Goal: Transaction & Acquisition: Purchase product/service

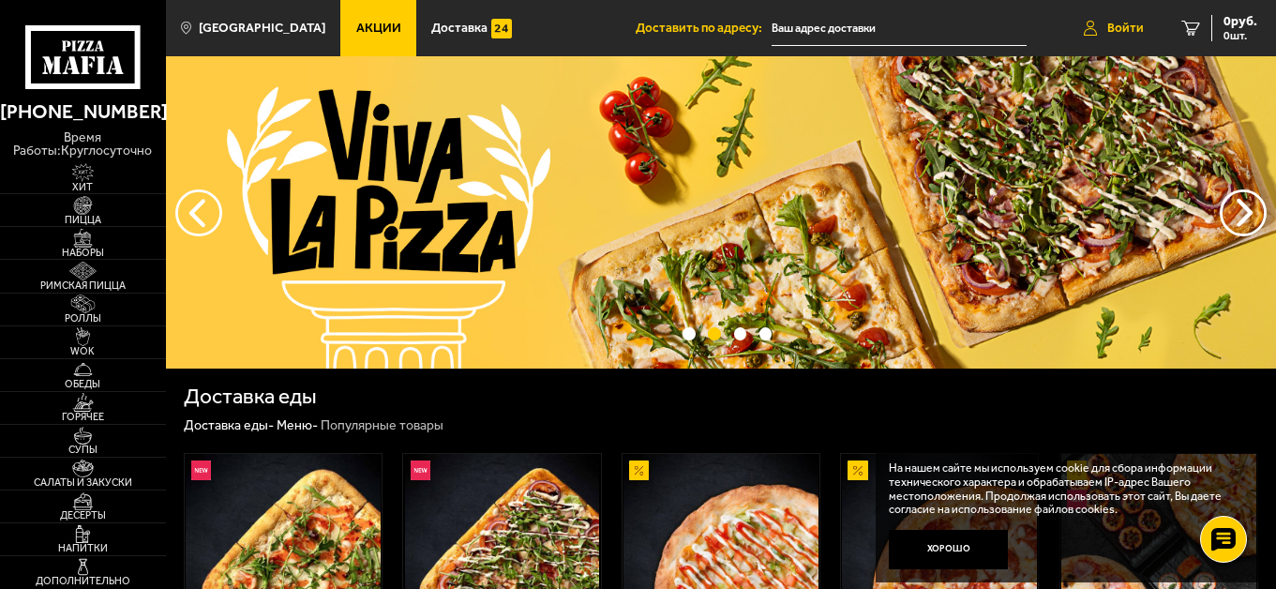
click at [1107, 22] on span "Войти" at bounding box center [1125, 28] width 37 height 13
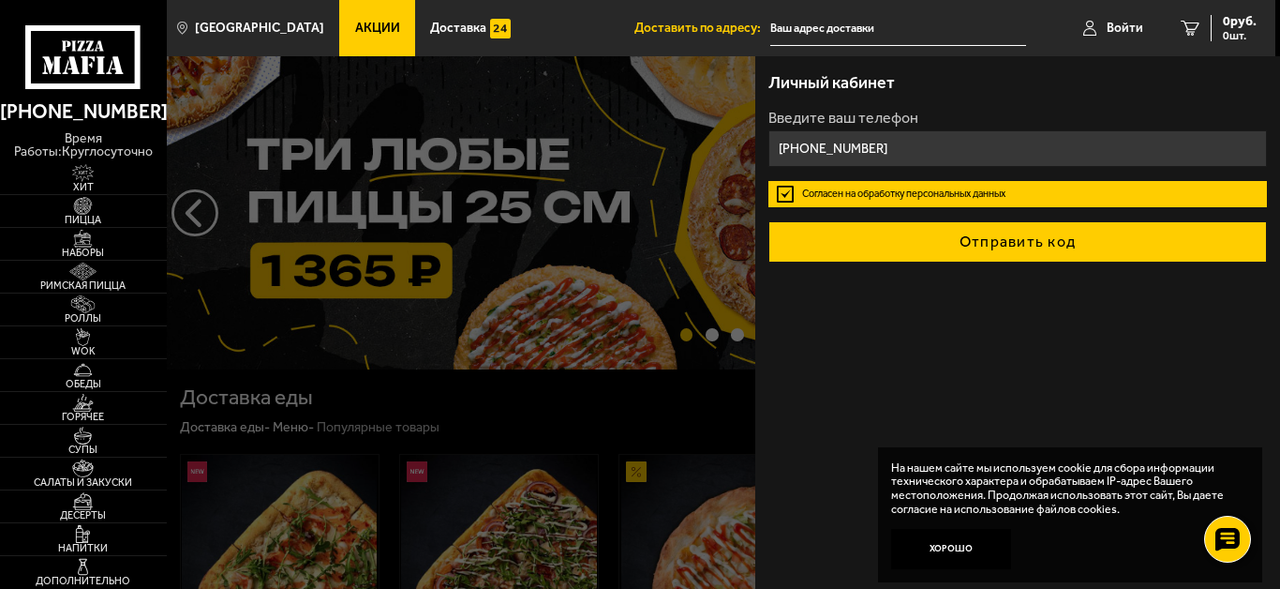
type input "[PHONE_NUMBER]"
click at [969, 239] on button "Отправить код" at bounding box center [1018, 241] width 499 height 41
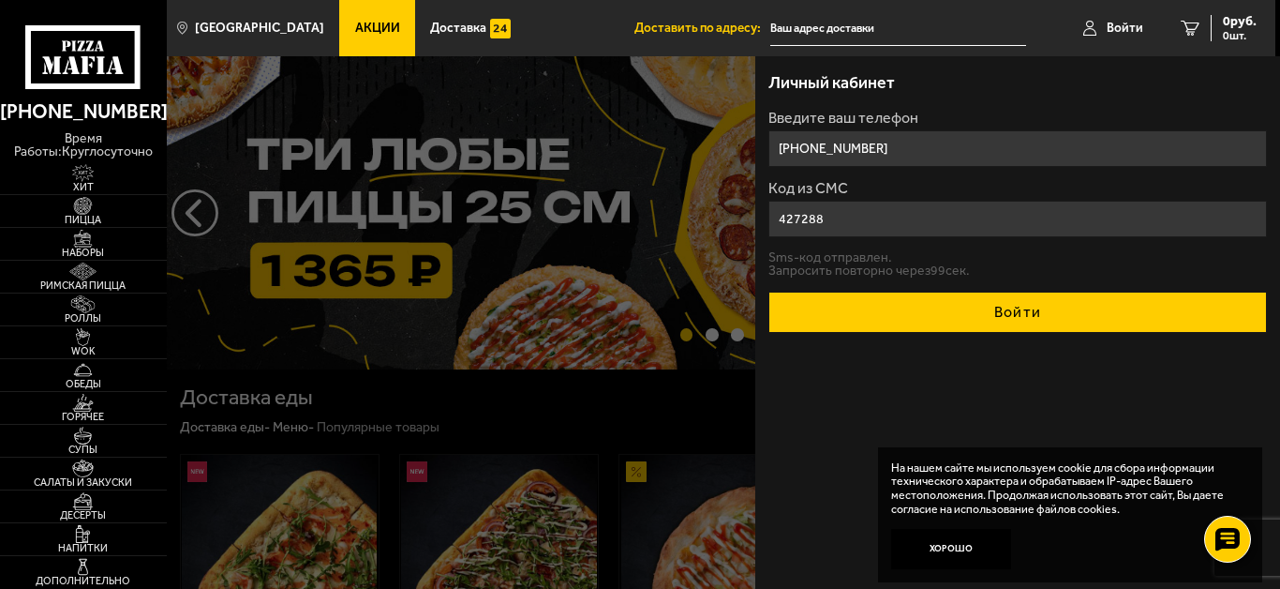
type input "427288"
click at [993, 301] on button "Войти" at bounding box center [1018, 311] width 499 height 41
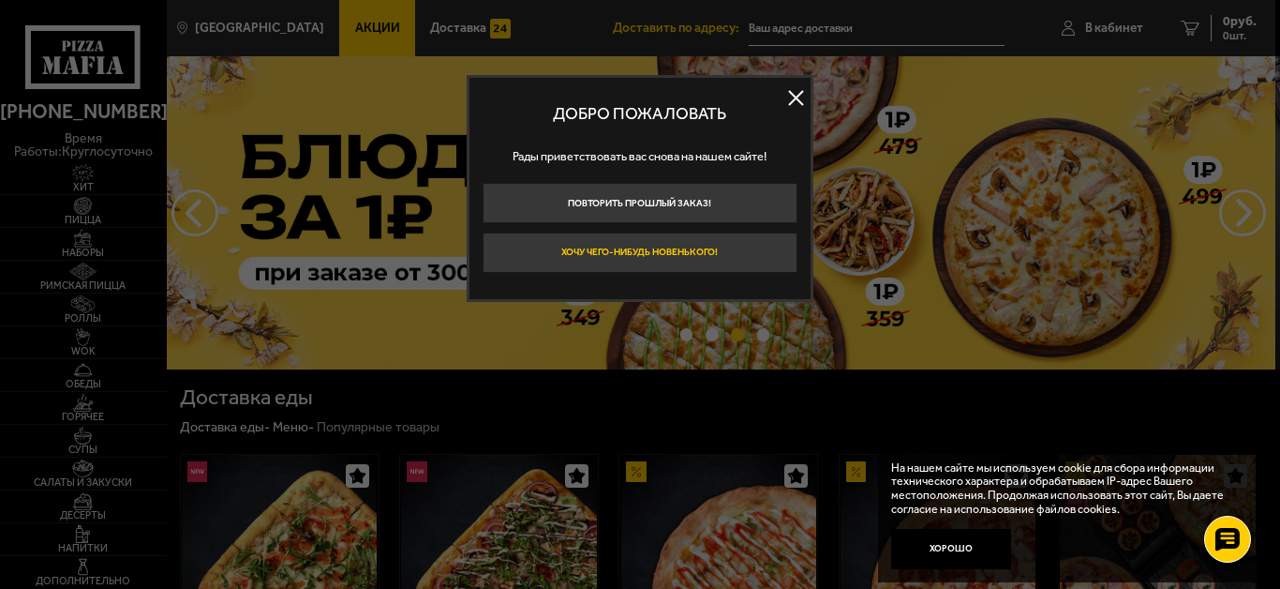
click at [689, 256] on button "Хочу чего-нибудь новенького!" at bounding box center [640, 252] width 315 height 40
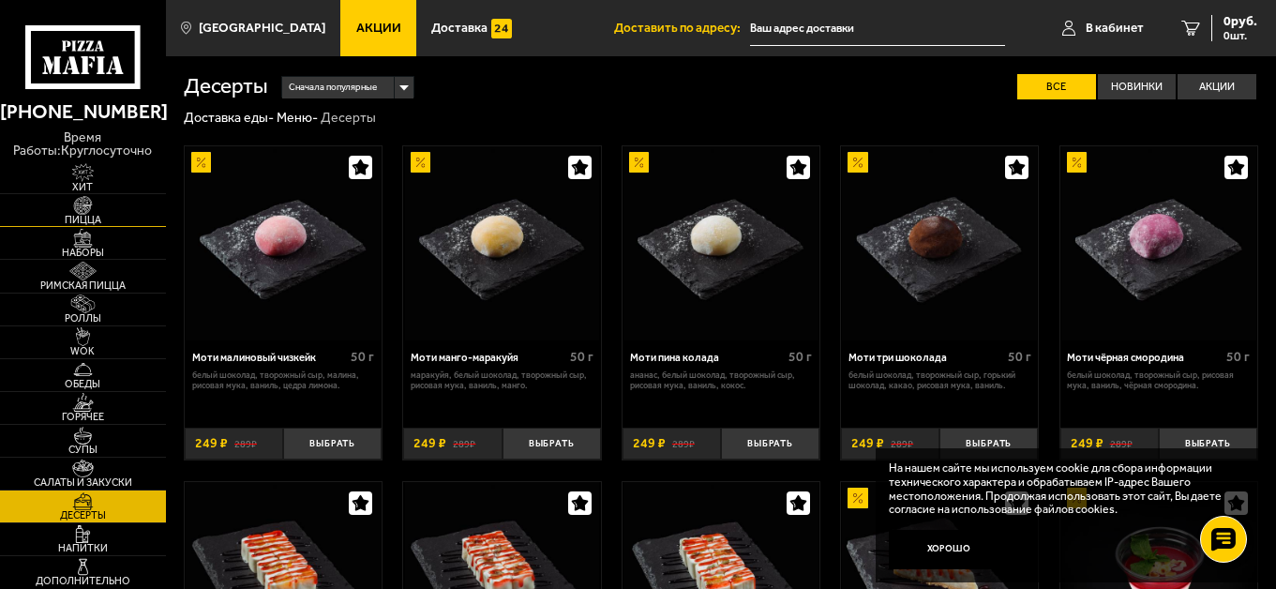
click at [82, 207] on img at bounding box center [82, 205] width 51 height 18
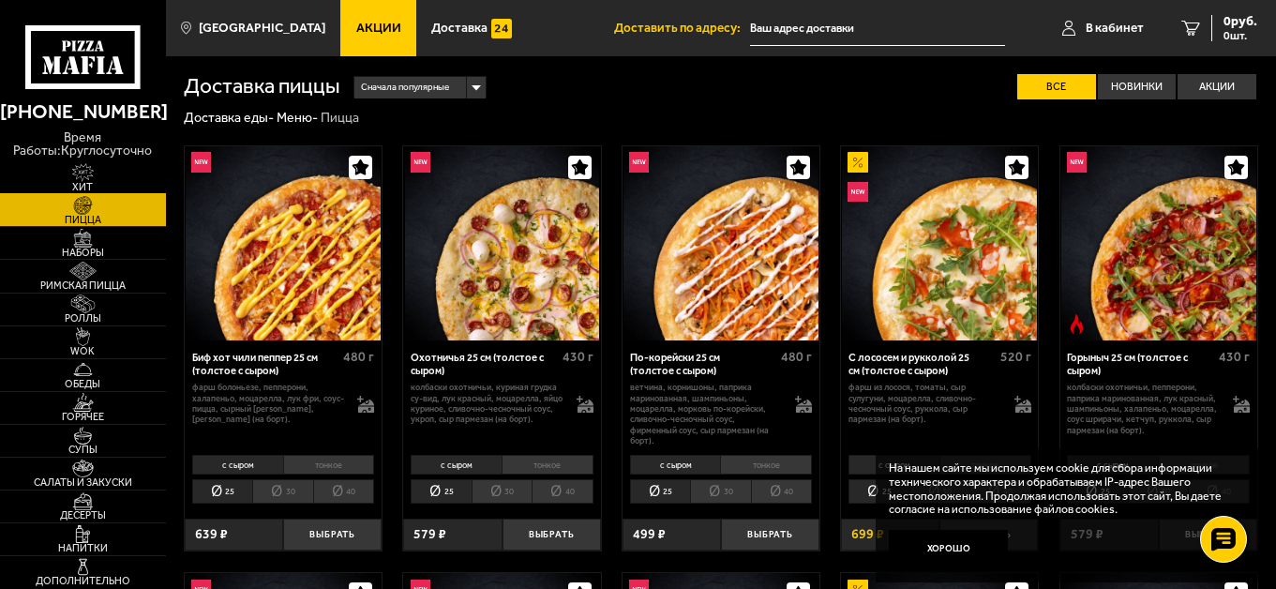
click at [79, 173] on img at bounding box center [82, 172] width 51 height 18
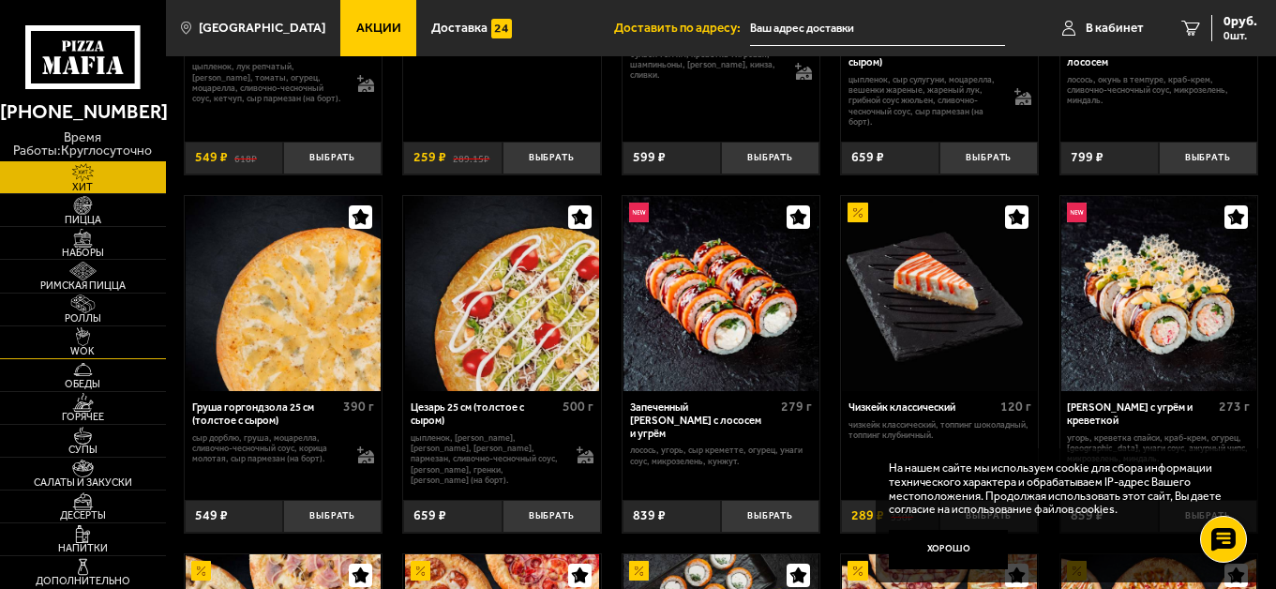
scroll to position [375, 0]
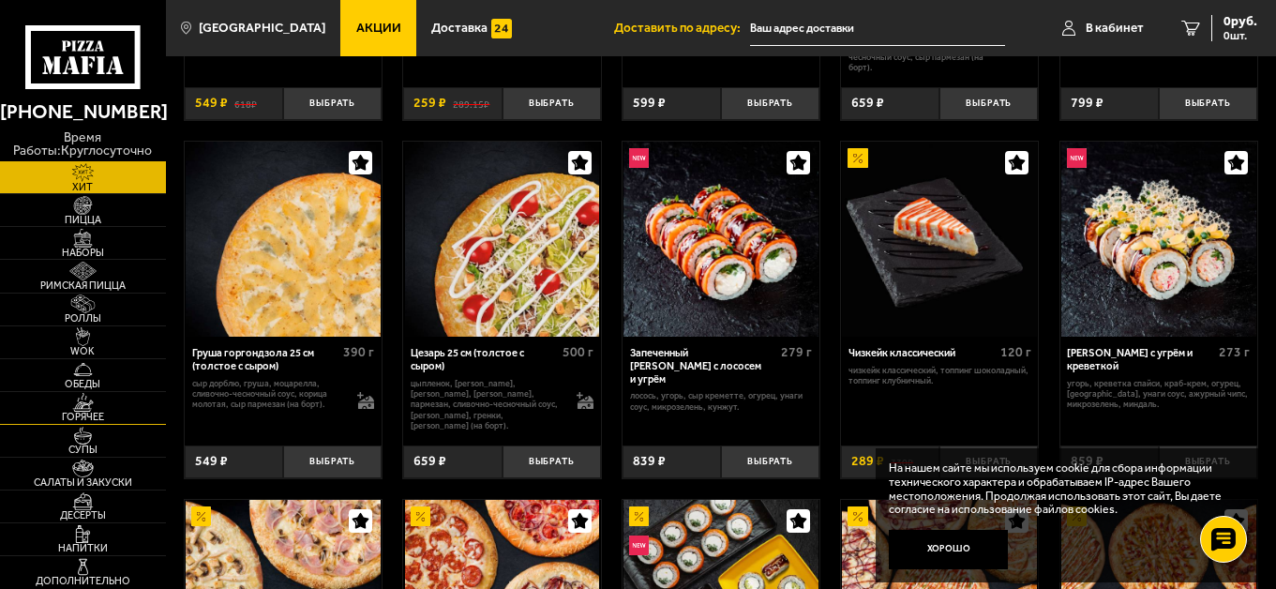
click at [74, 411] on span "Горячее" at bounding box center [83, 416] width 166 height 10
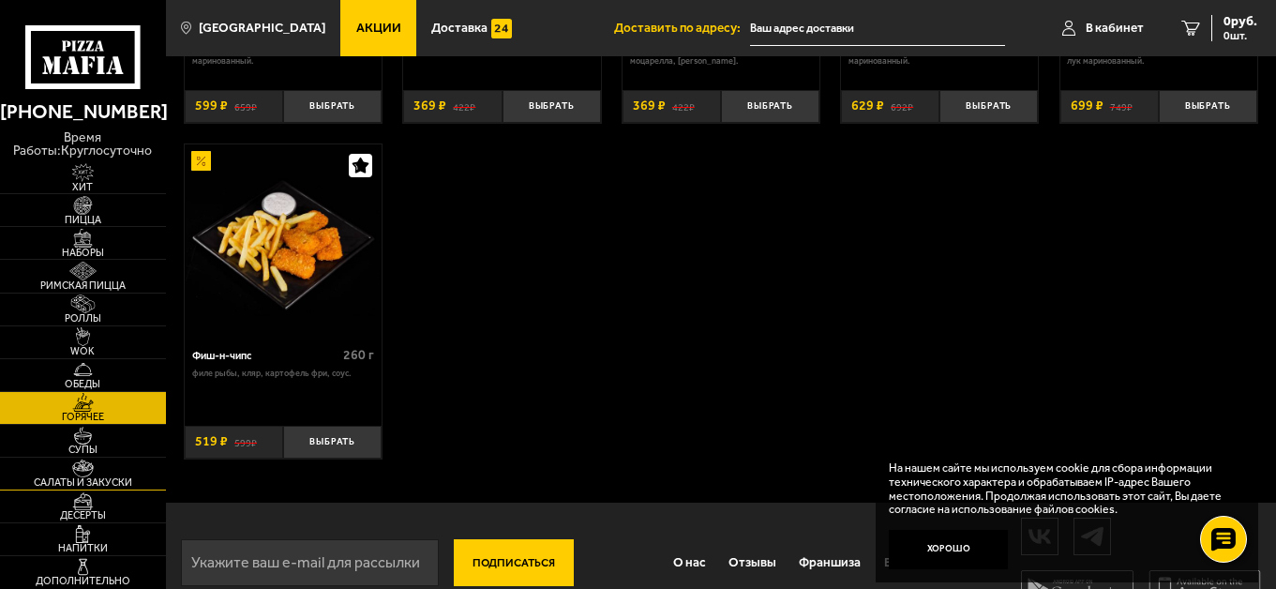
scroll to position [1143, 0]
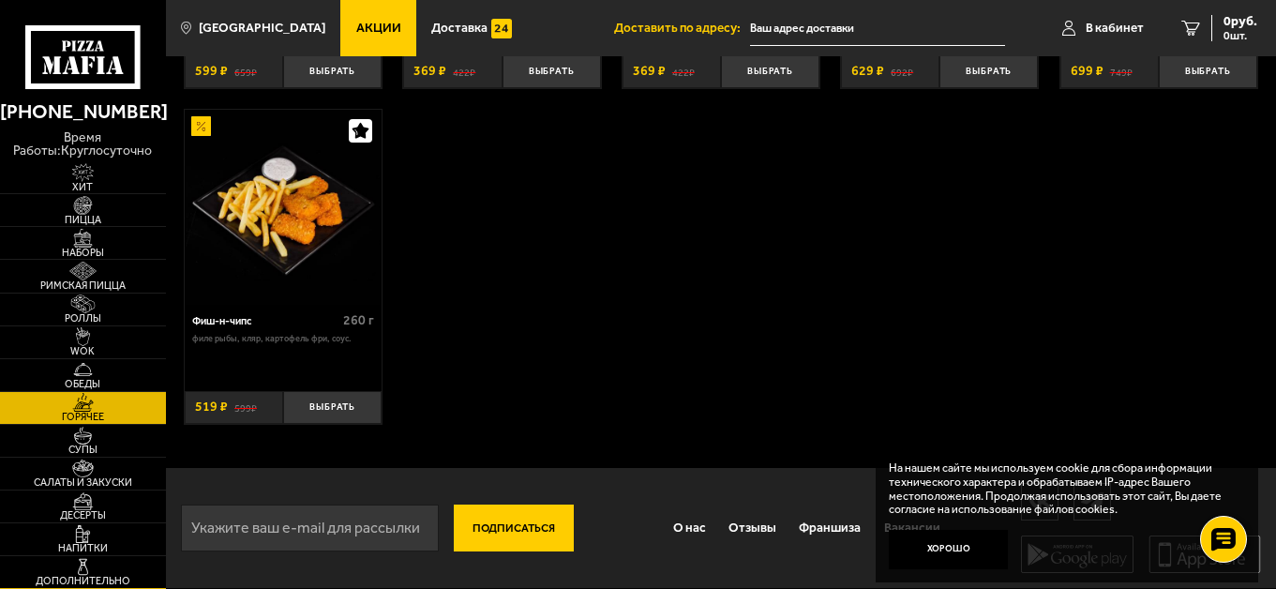
click at [87, 574] on img at bounding box center [82, 567] width 51 height 18
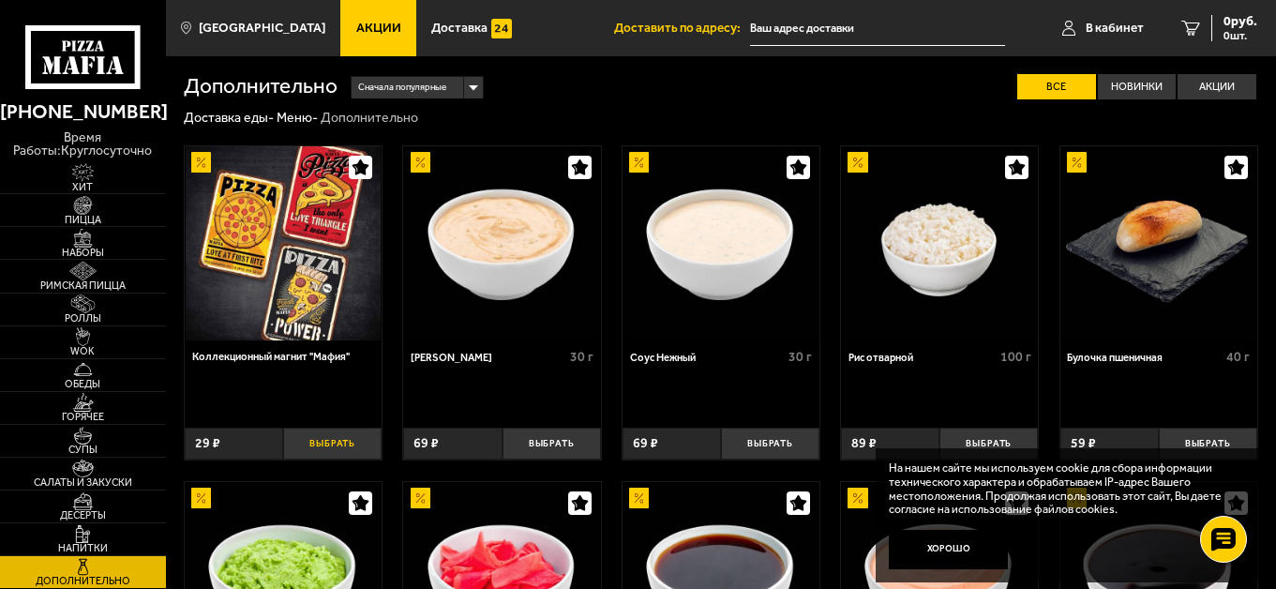
click at [321, 444] on button "Выбрать" at bounding box center [332, 443] width 98 height 33
click at [366, 444] on button "+" at bounding box center [365, 443] width 33 height 33
click at [363, 444] on button "+" at bounding box center [365, 443] width 33 height 33
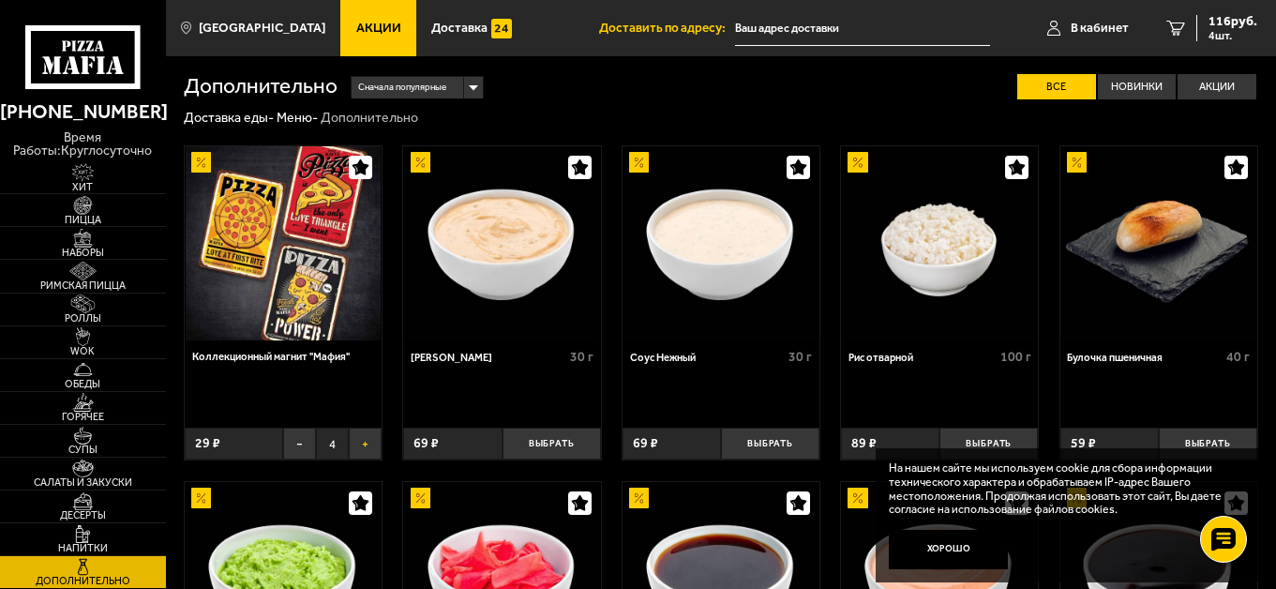
click at [363, 444] on button "+" at bounding box center [365, 443] width 33 height 33
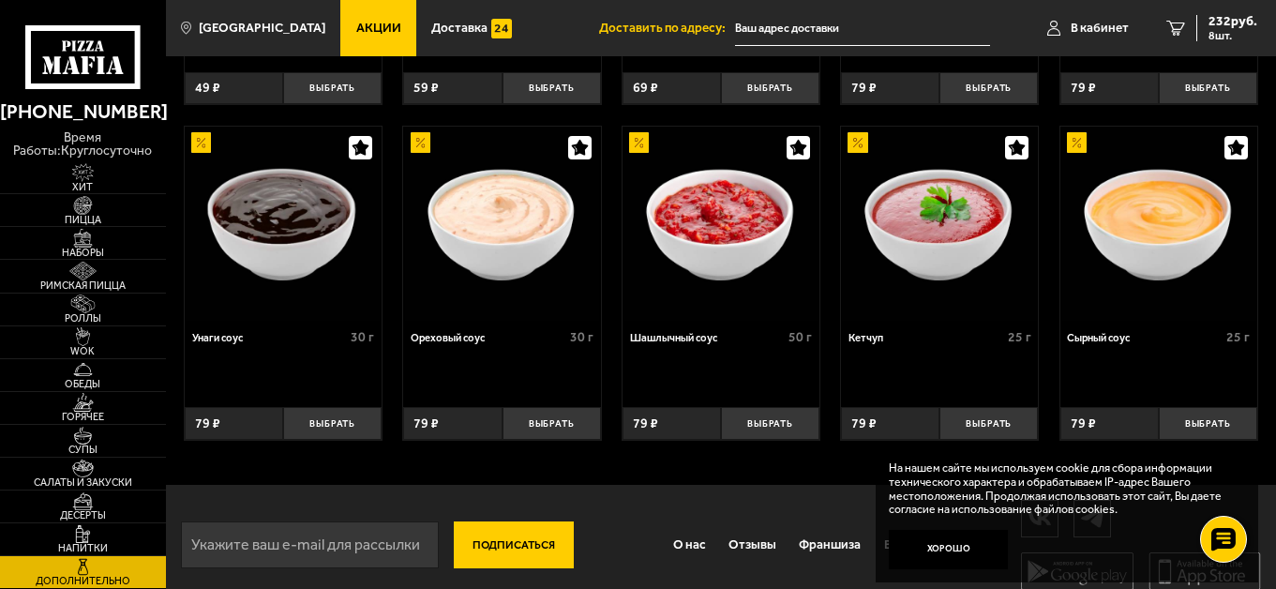
scroll to position [711, 0]
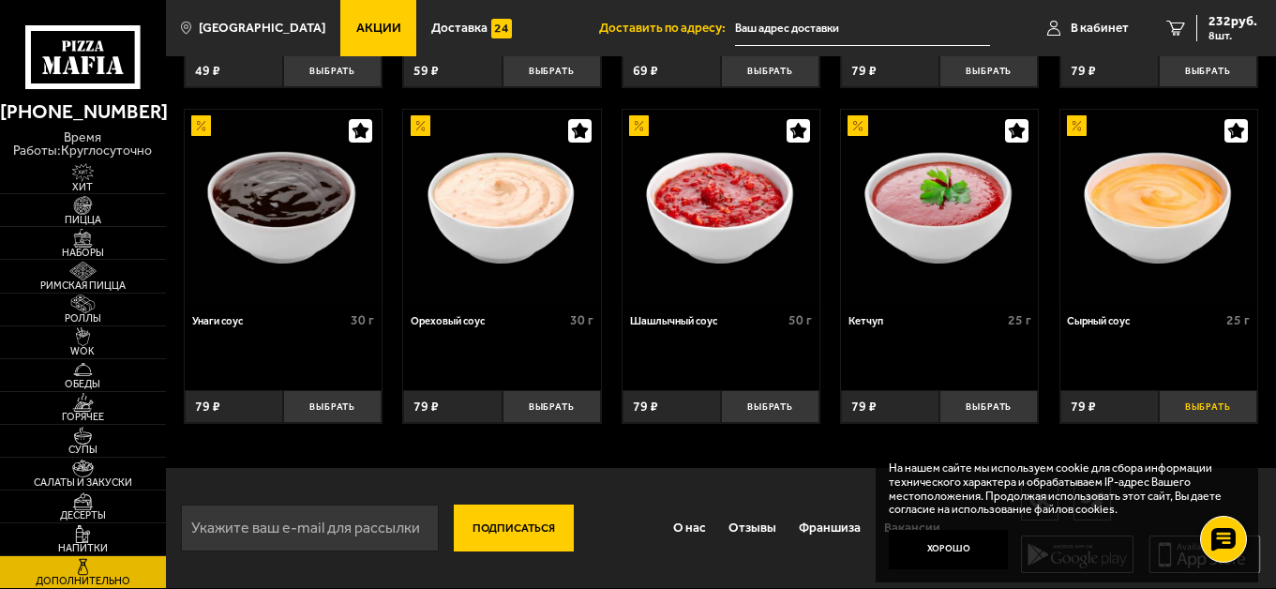
click at [1207, 409] on button "Выбрать" at bounding box center [1207, 406] width 98 height 33
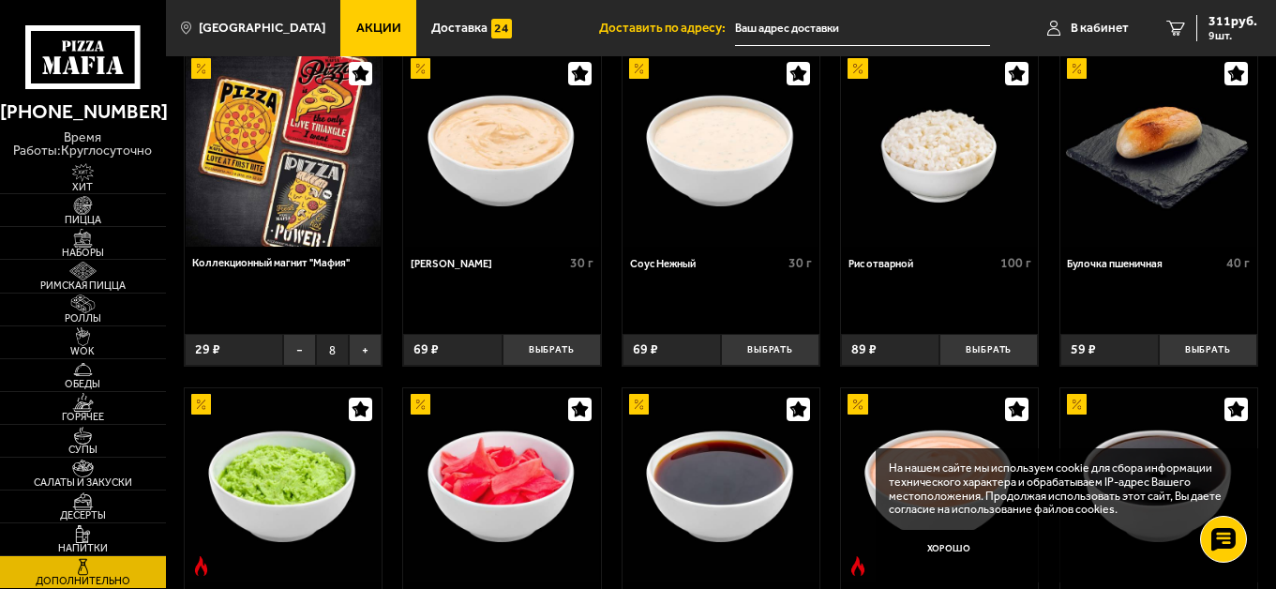
scroll to position [55, 0]
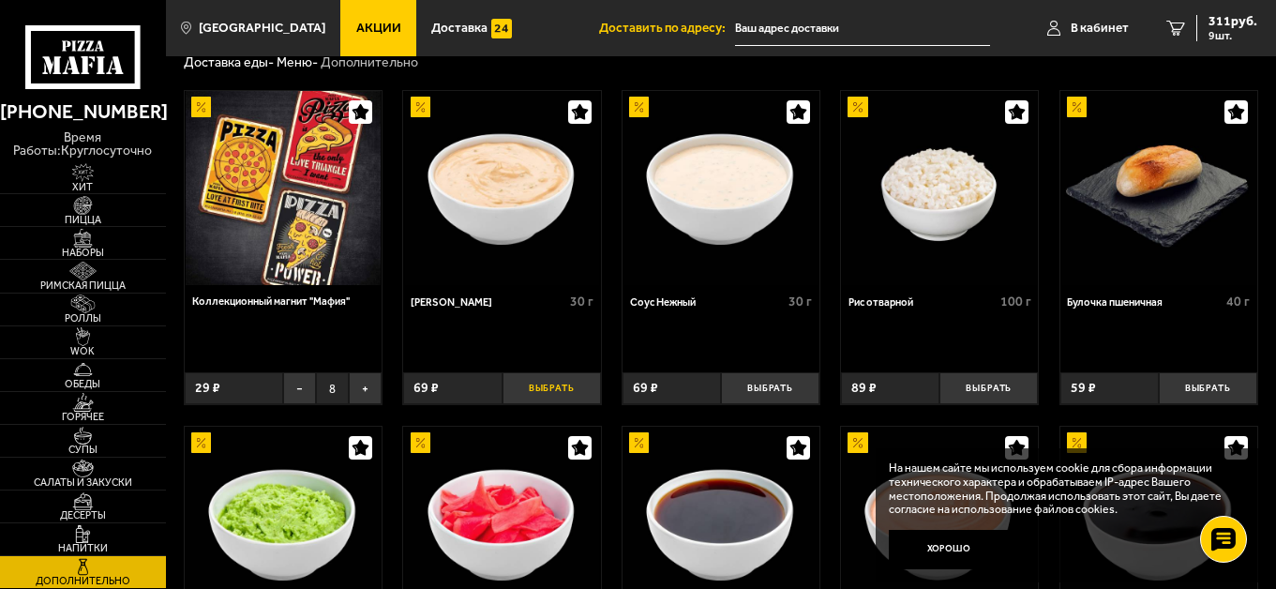
click at [562, 393] on button "Выбрать" at bounding box center [551, 388] width 98 height 33
click at [783, 385] on button "Выбрать" at bounding box center [770, 388] width 98 height 33
click at [805, 392] on button "+" at bounding box center [802, 388] width 33 height 33
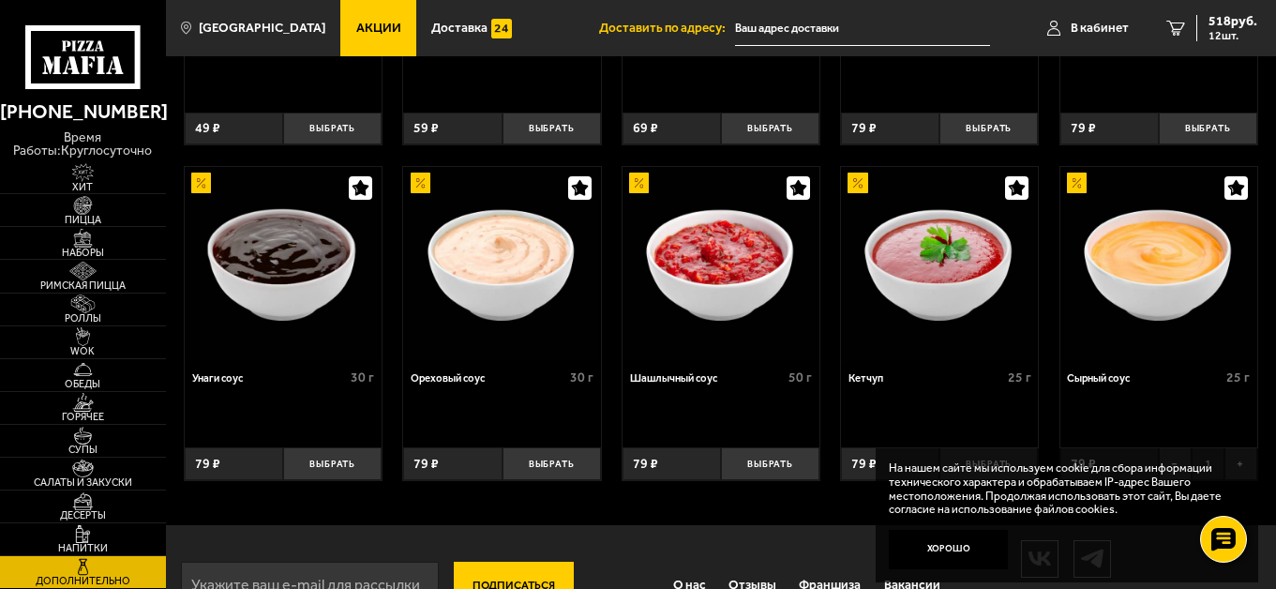
scroll to position [711, 0]
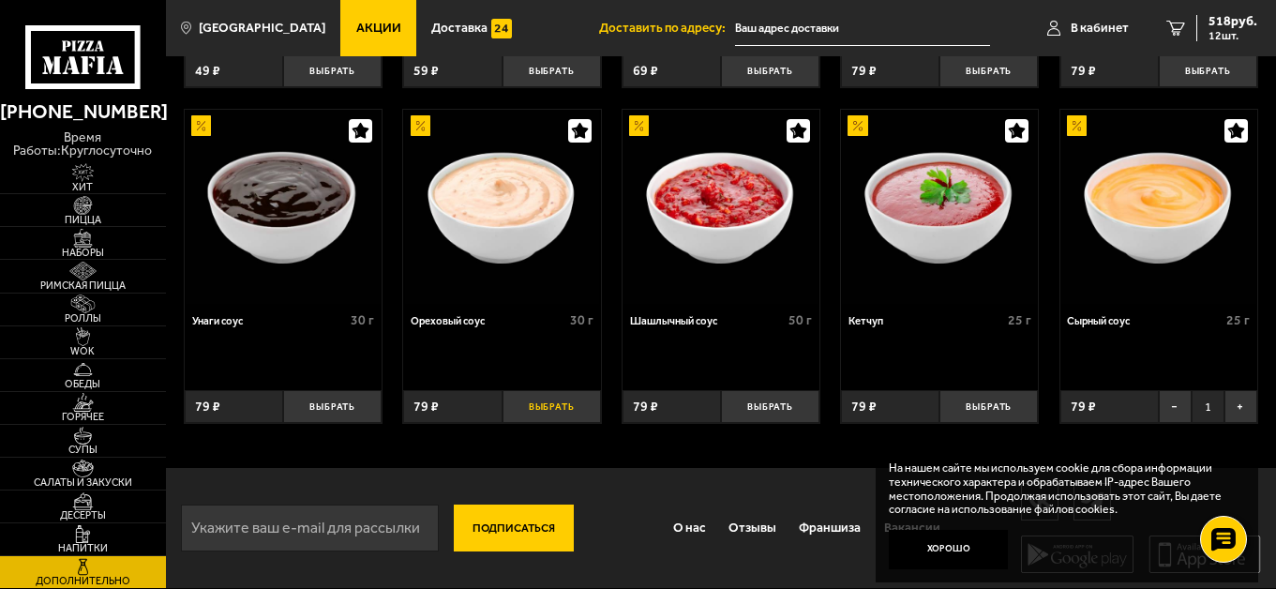
click at [539, 405] on button "Выбрать" at bounding box center [551, 406] width 98 height 33
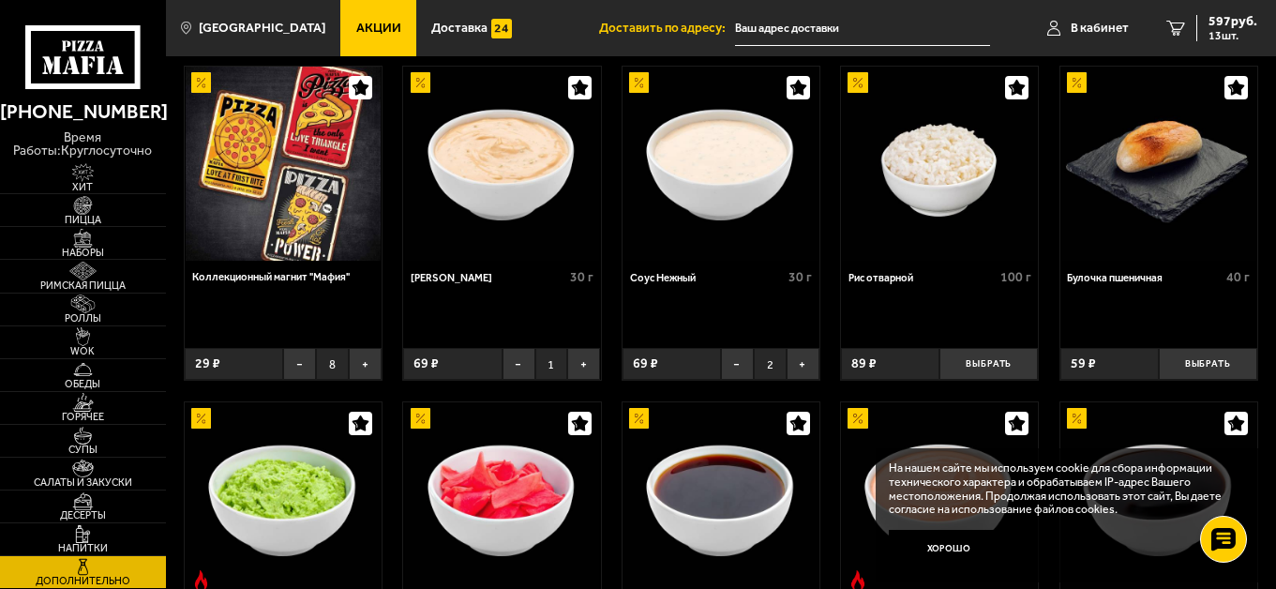
scroll to position [0, 0]
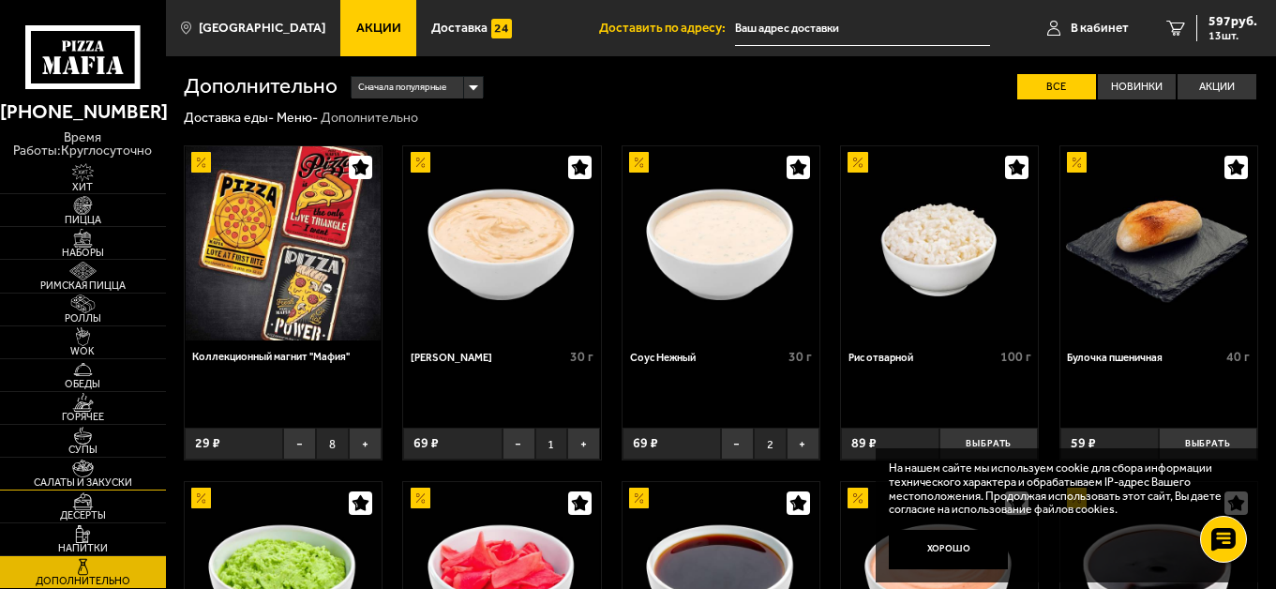
click at [86, 477] on span "Салаты и закуски" at bounding box center [83, 482] width 166 height 10
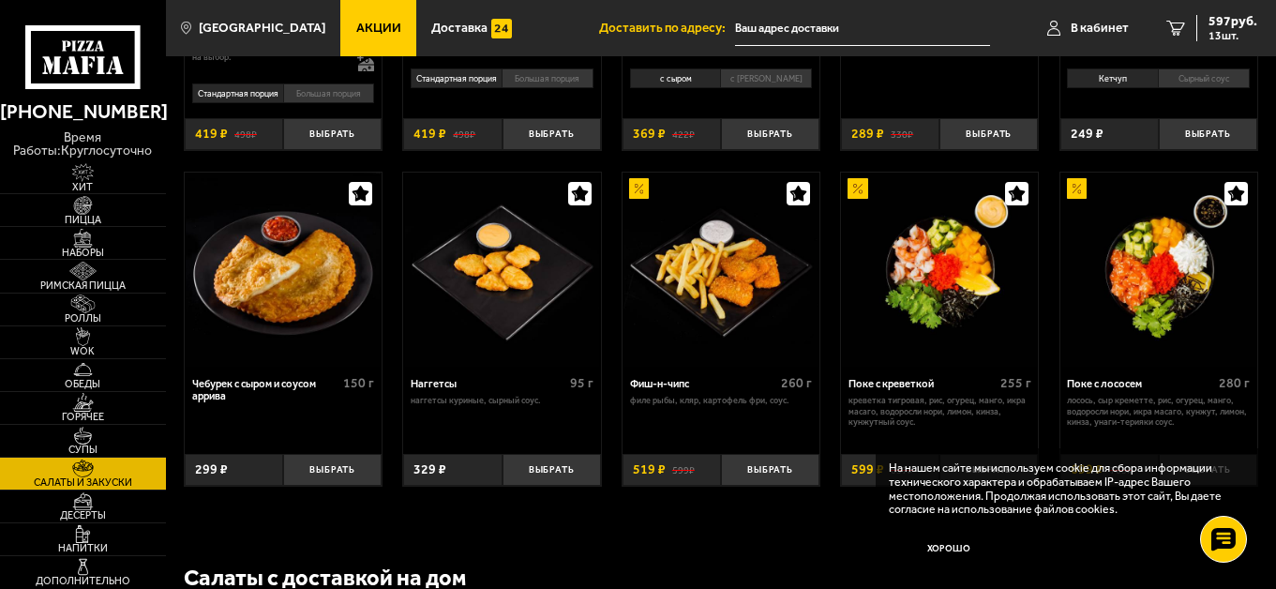
scroll to position [750, 0]
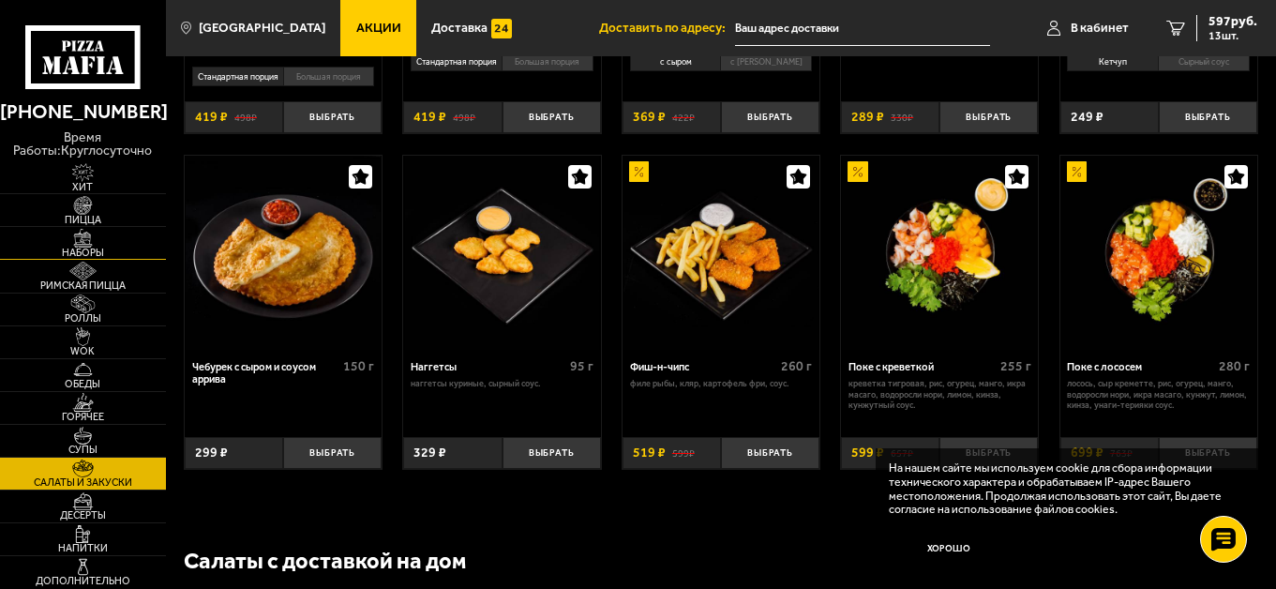
click at [85, 247] on span "Наборы" at bounding box center [83, 252] width 166 height 10
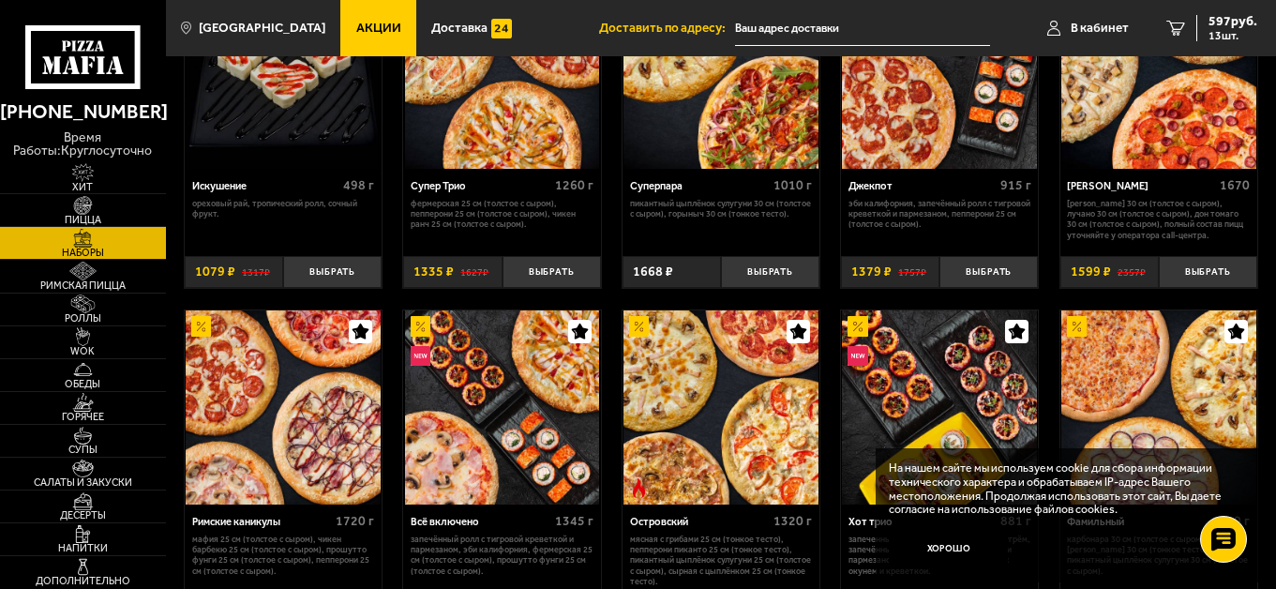
scroll to position [750, 0]
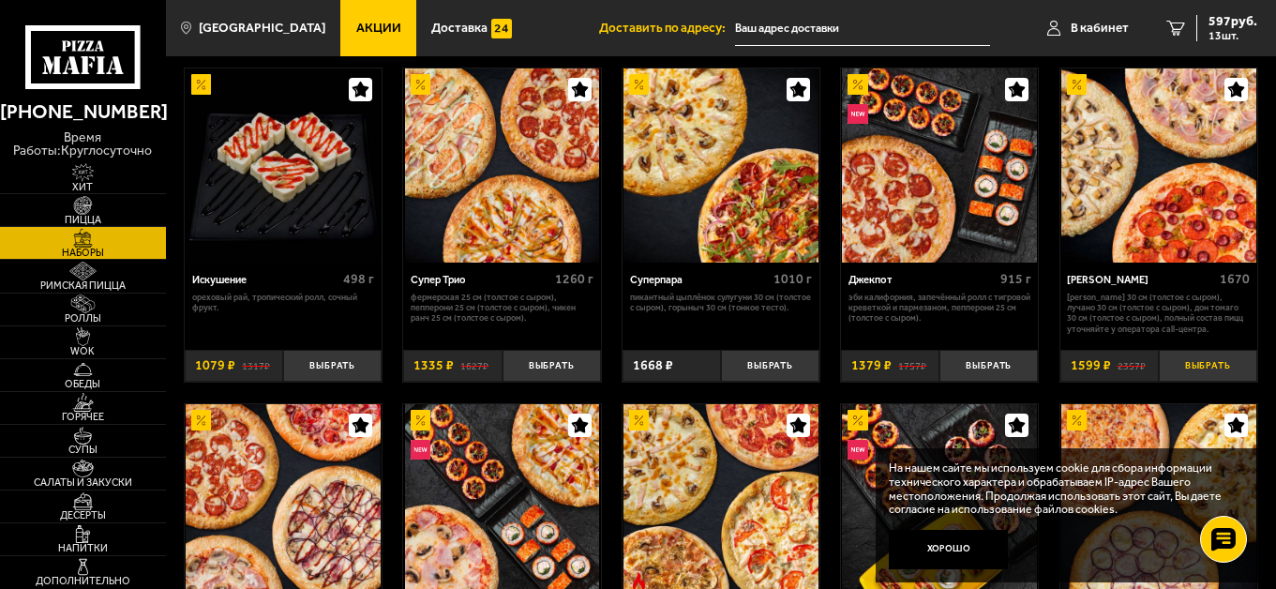
click at [1206, 366] on button "Выбрать" at bounding box center [1207, 366] width 98 height 33
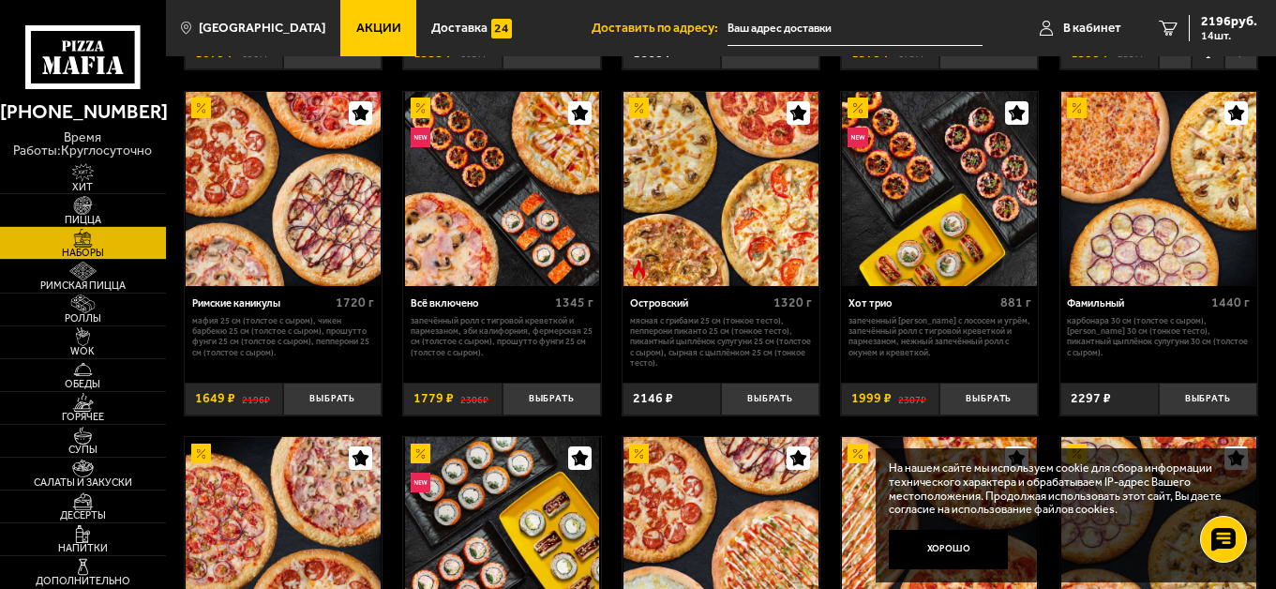
scroll to position [864, 0]
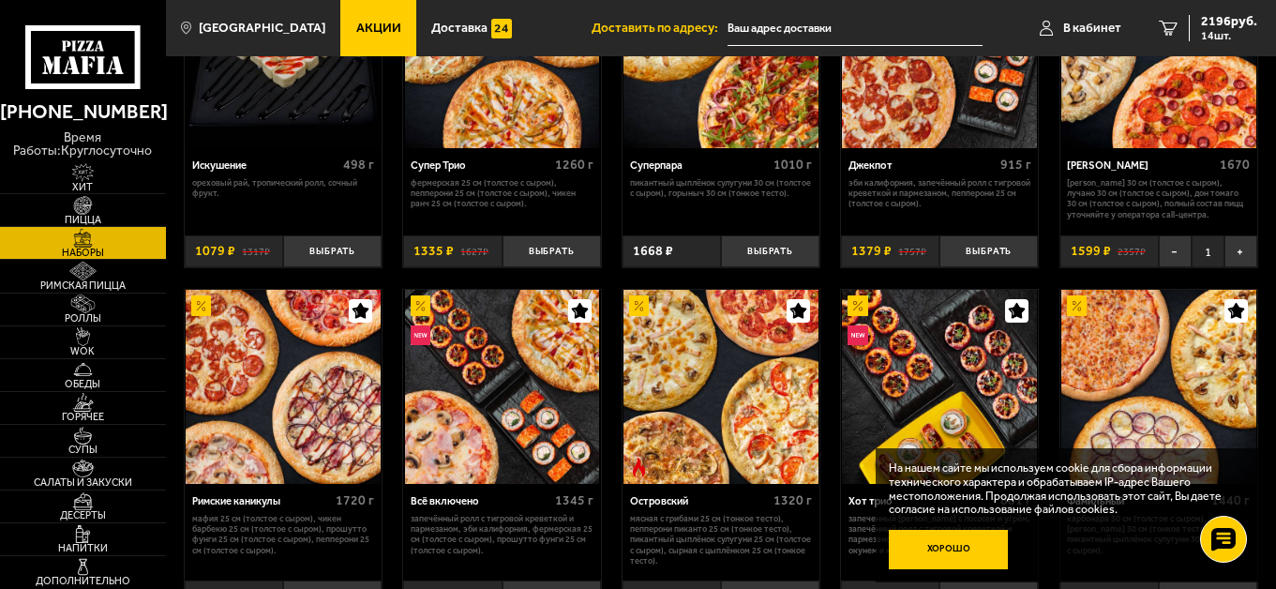
click at [953, 556] on button "Хорошо" at bounding box center [948, 550] width 120 height 40
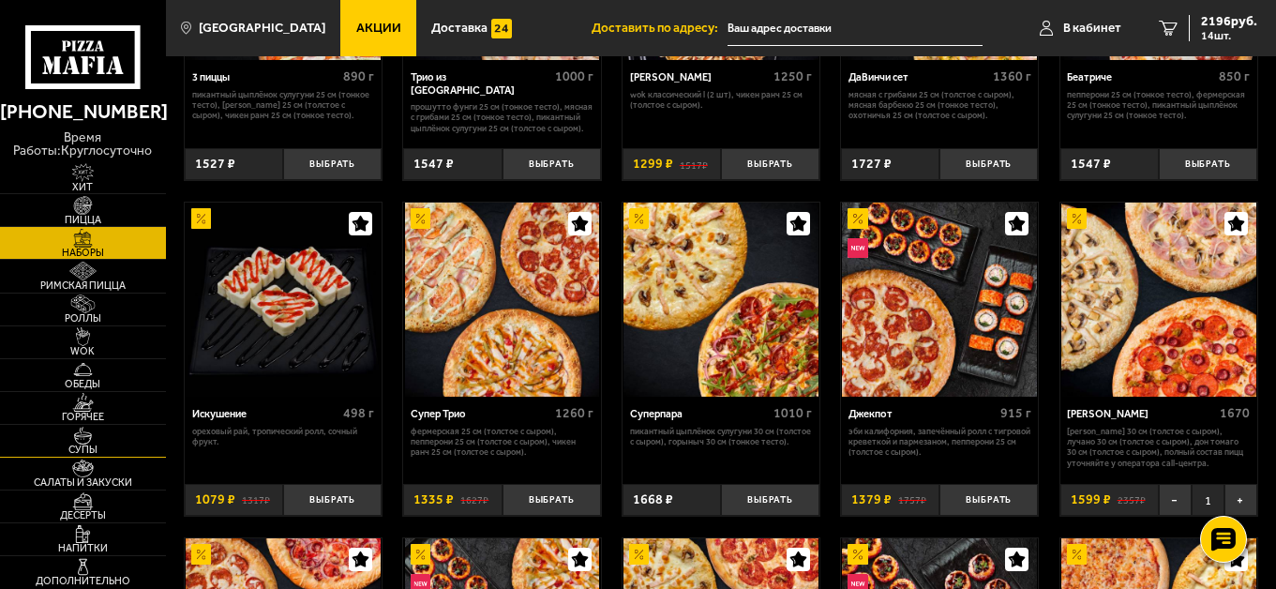
scroll to position [677, 0]
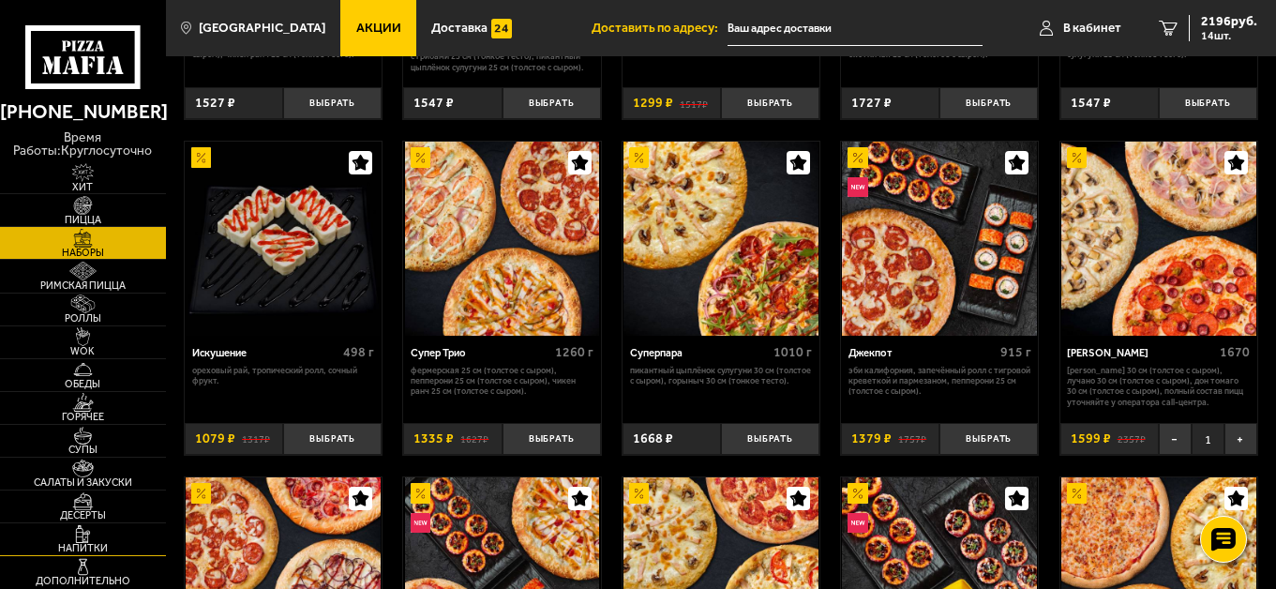
click at [87, 544] on span "Напитки" at bounding box center [83, 548] width 166 height 10
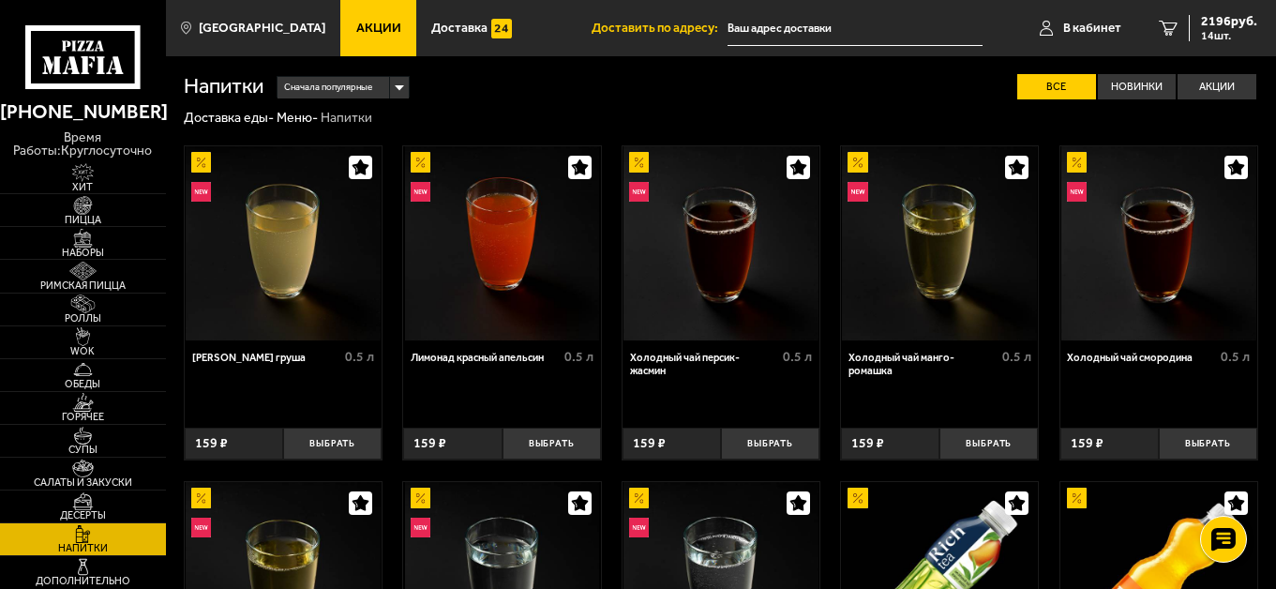
click at [399, 82] on div "Сначала популярные" at bounding box center [342, 88] width 131 height 22
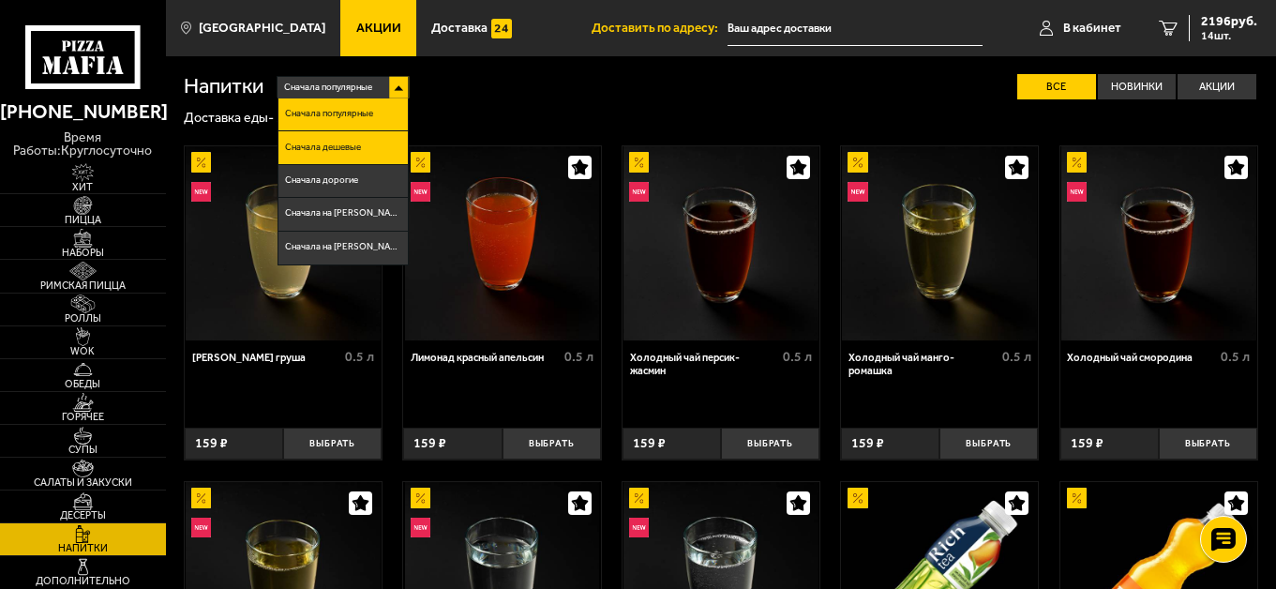
click at [359, 147] on span "Сначала дешевые" at bounding box center [323, 147] width 76 height 9
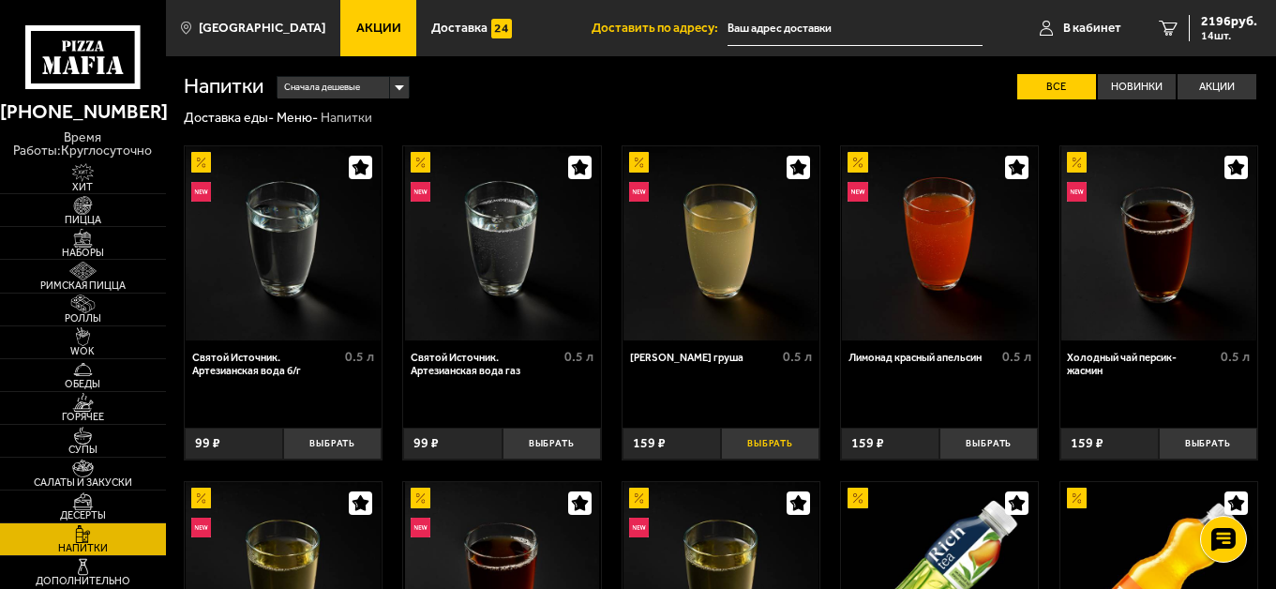
click at [764, 445] on button "Выбрать" at bounding box center [770, 443] width 98 height 33
click at [70, 516] on span "Десерты" at bounding box center [83, 515] width 166 height 10
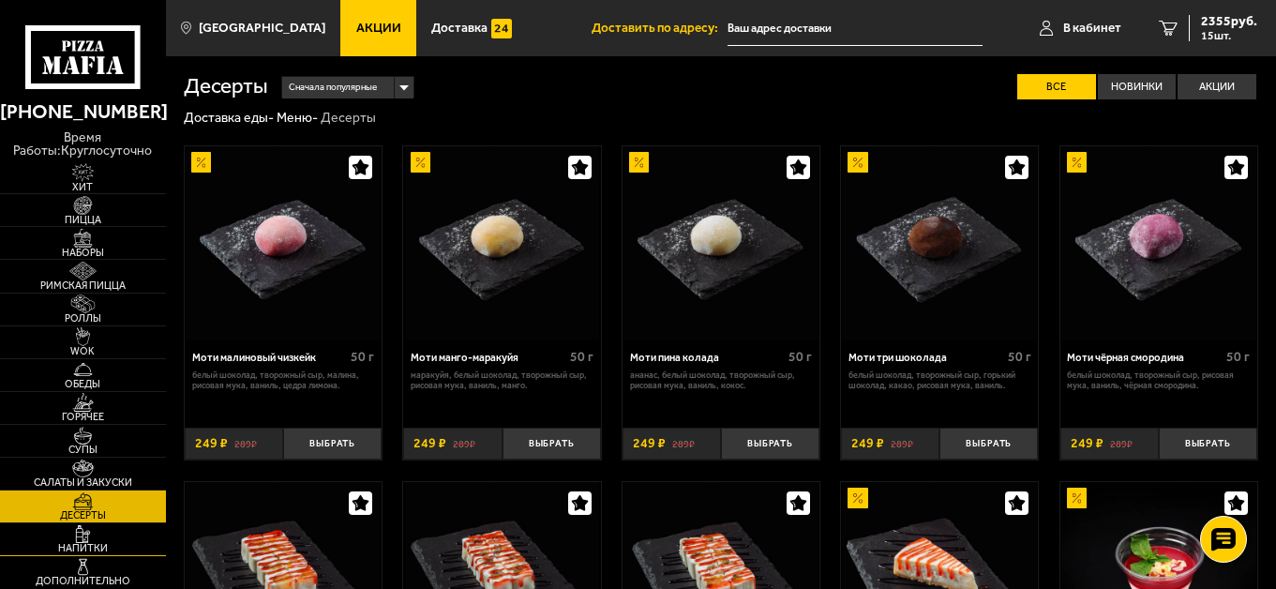
click at [75, 545] on span "Напитки" at bounding box center [83, 548] width 166 height 10
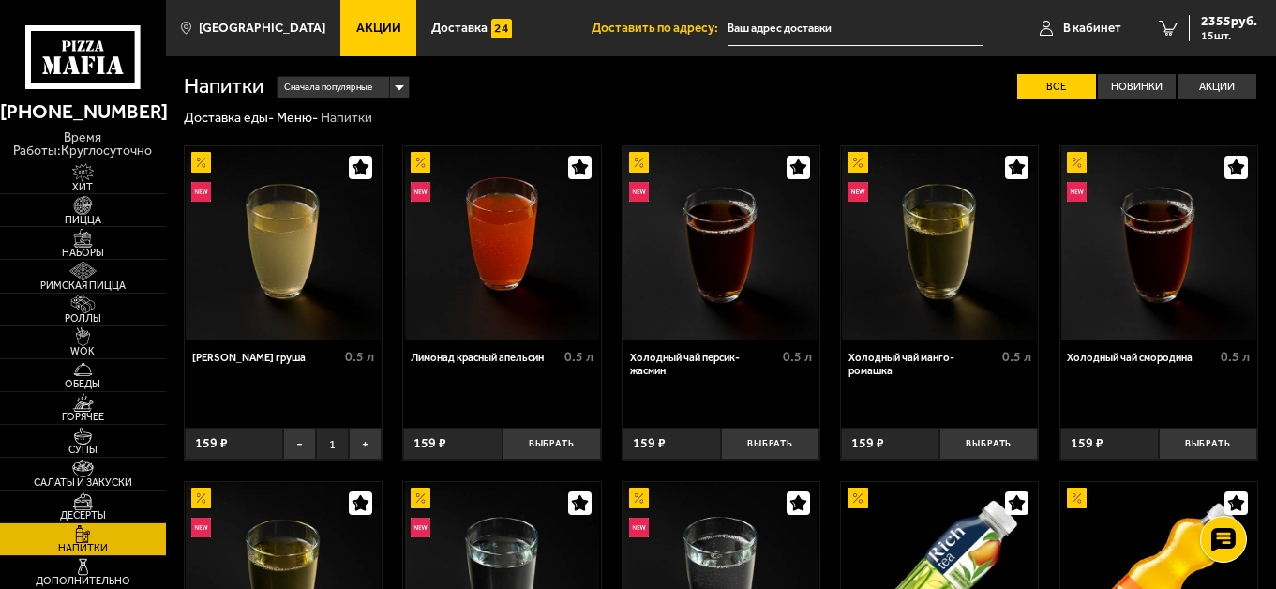
click at [406, 89] on div "Сначала популярные" at bounding box center [342, 88] width 131 height 22
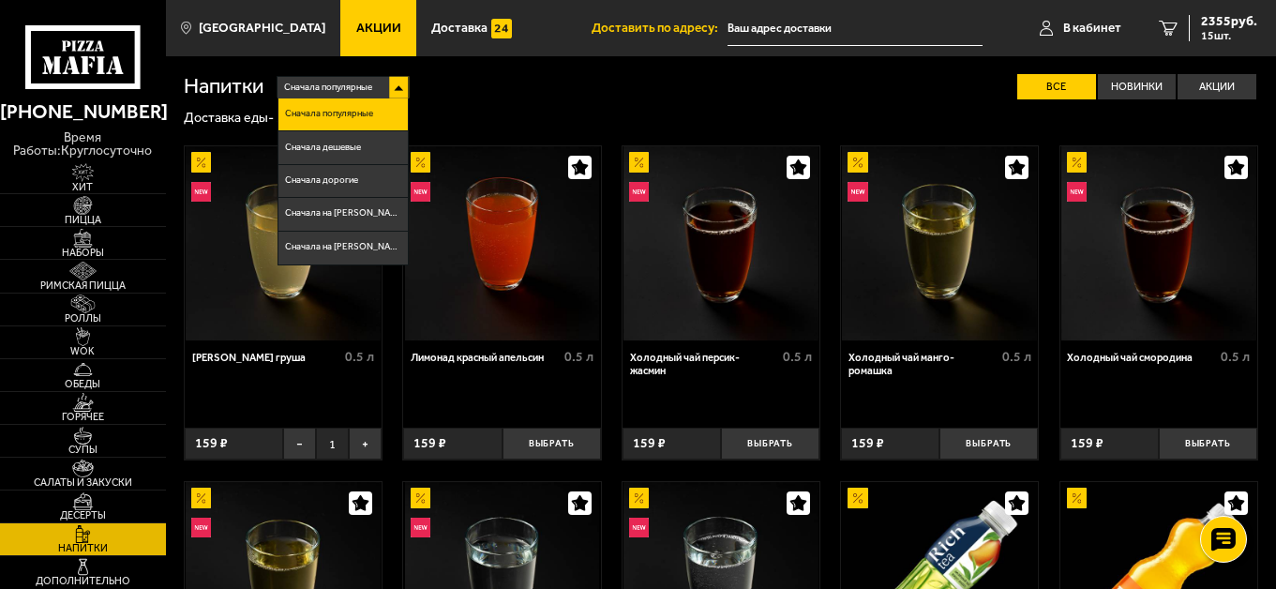
click at [575, 81] on div "Сначала популярные Сначала популярные Сначала дешевые Сначала дорогие Сначала н…" at bounding box center [760, 86] width 994 height 25
click at [76, 472] on img at bounding box center [82, 468] width 51 height 18
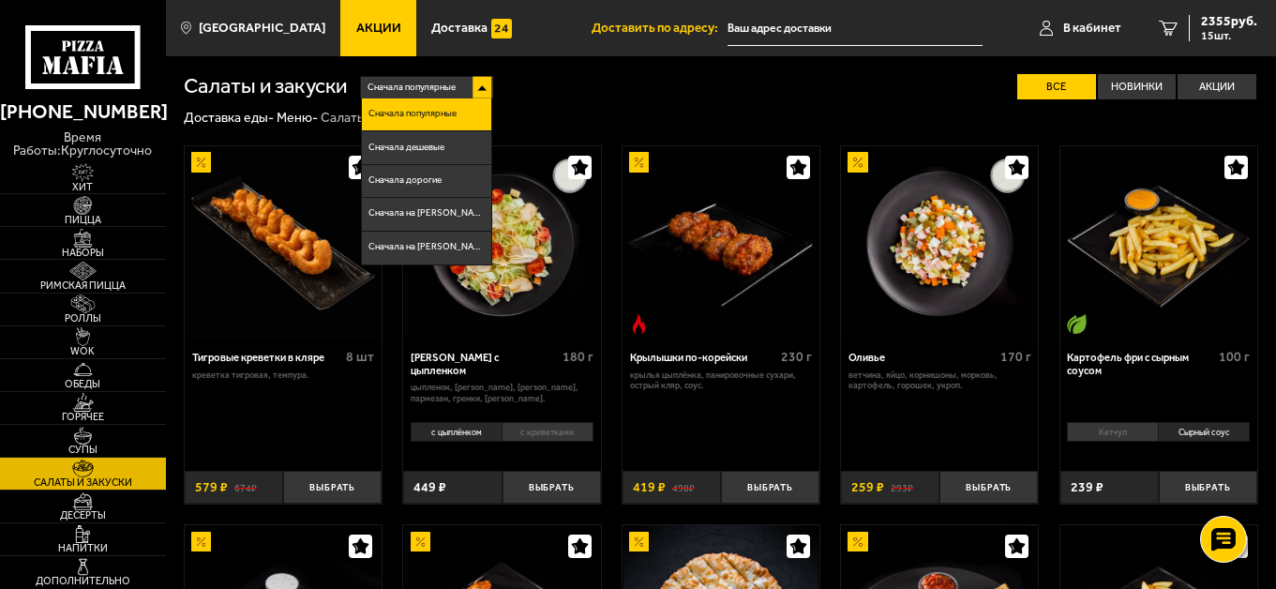
click at [584, 97] on div "Сначала популярные Сначала популярные Сначала дешевые Сначала дорогие Сначала н…" at bounding box center [802, 86] width 911 height 25
click at [423, 153] on li "Сначала дешевые" at bounding box center [426, 147] width 129 height 33
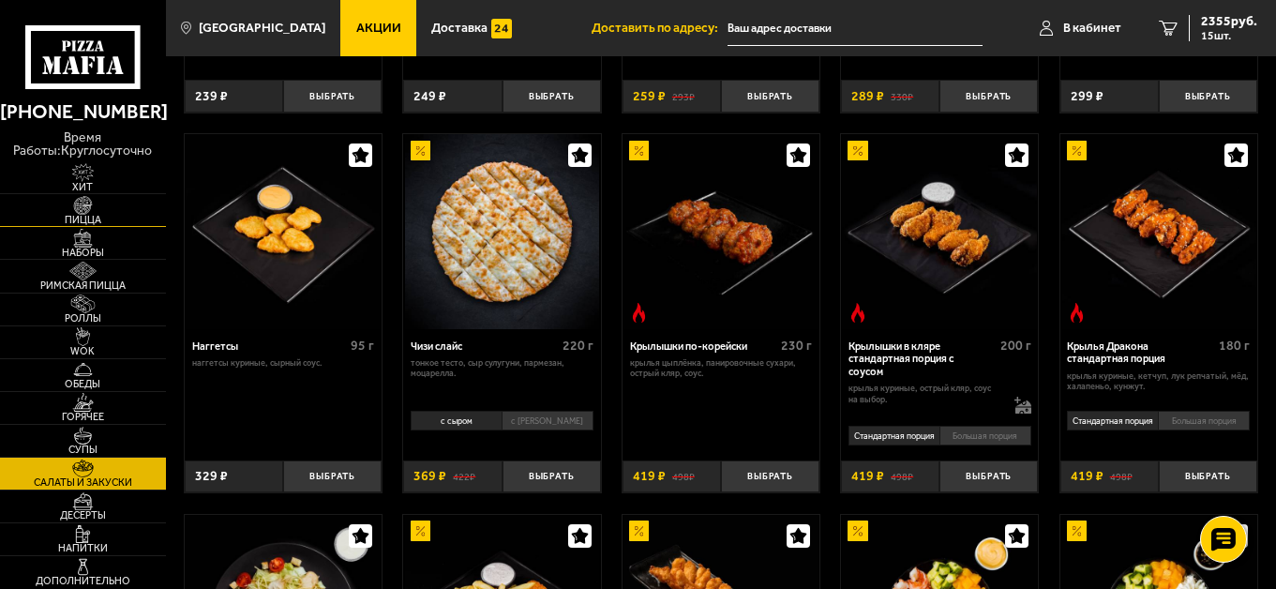
scroll to position [375, 0]
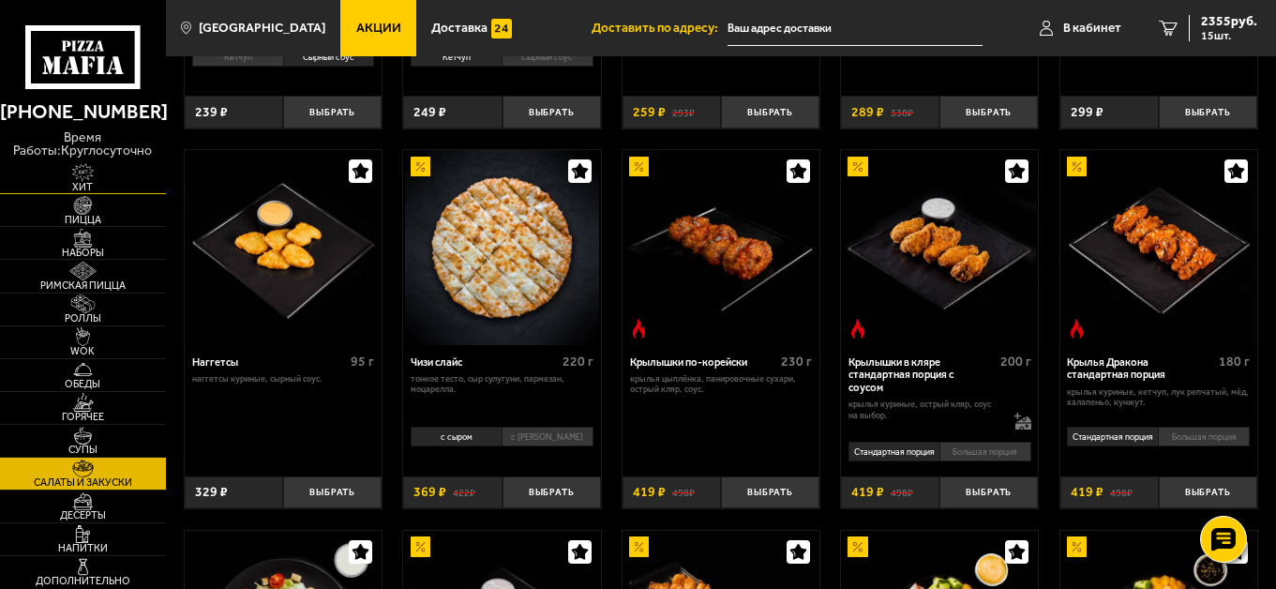
click at [86, 178] on img at bounding box center [82, 172] width 51 height 18
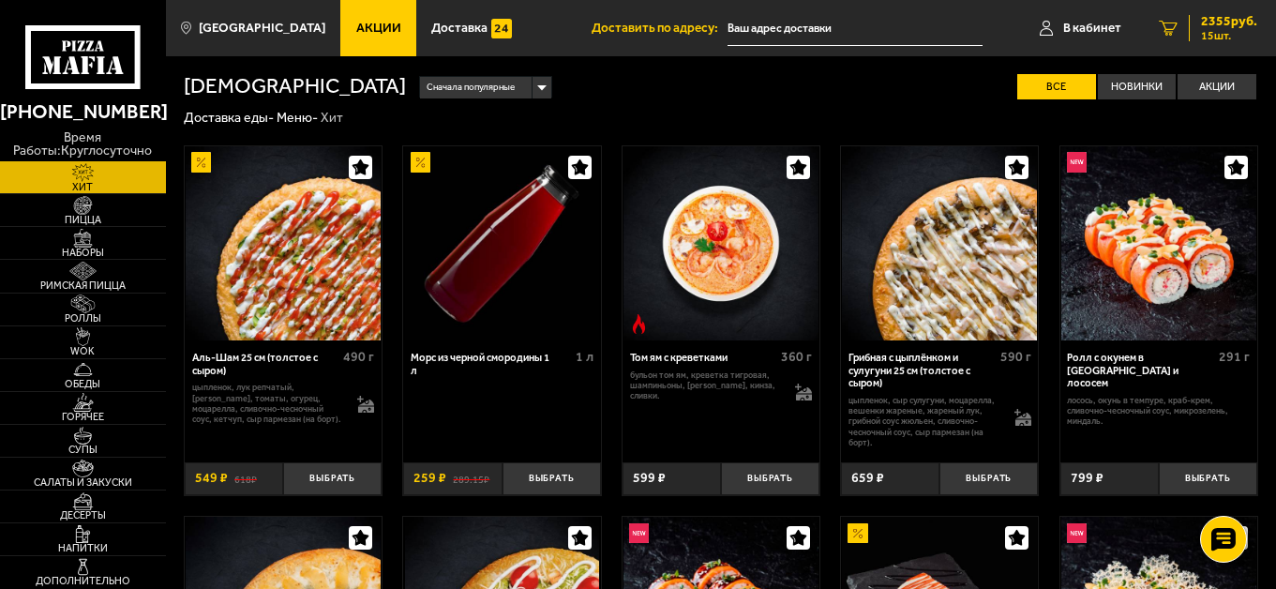
click at [1168, 25] on icon "15" at bounding box center [1167, 28] width 19 height 15
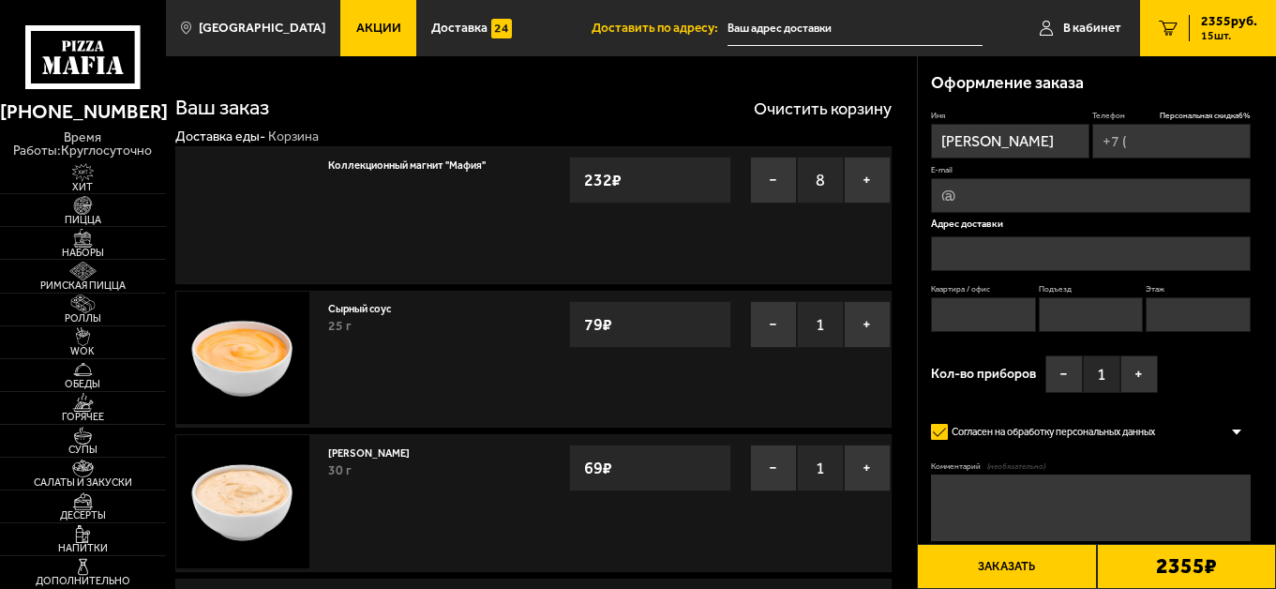
type input "[PHONE_NUMBER]"
type input "[STREET_ADDRESS][PERSON_NAME]"
type input "84"
type input "1"
type input "15"
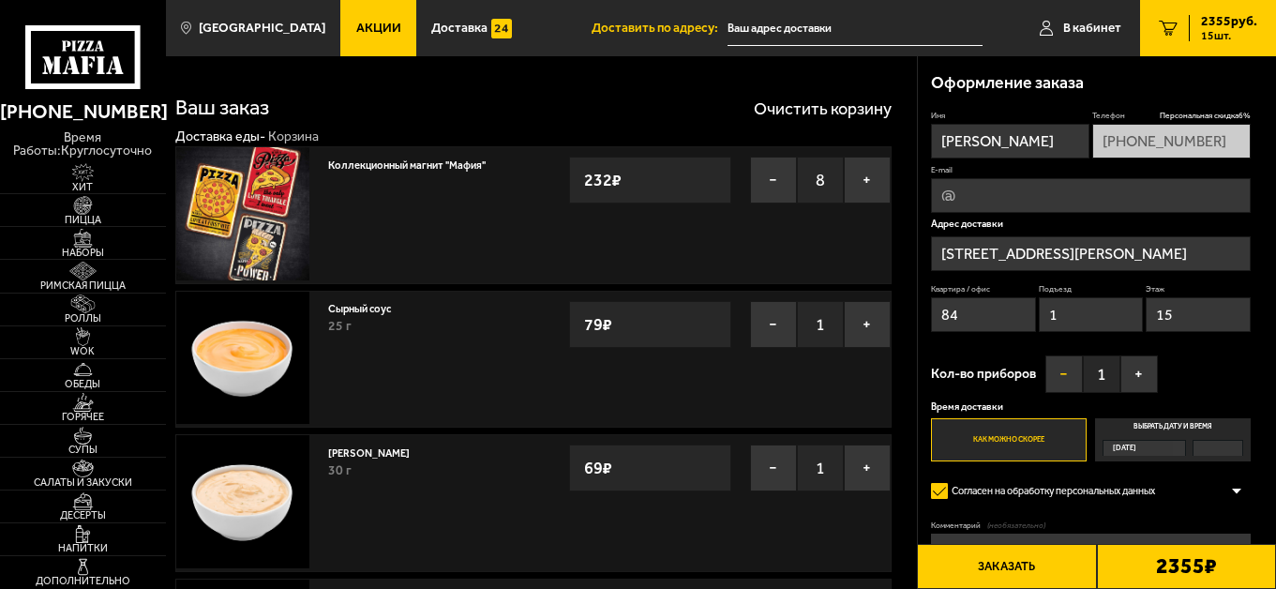
click at [1062, 370] on button "−" at bounding box center [1063, 373] width 37 height 37
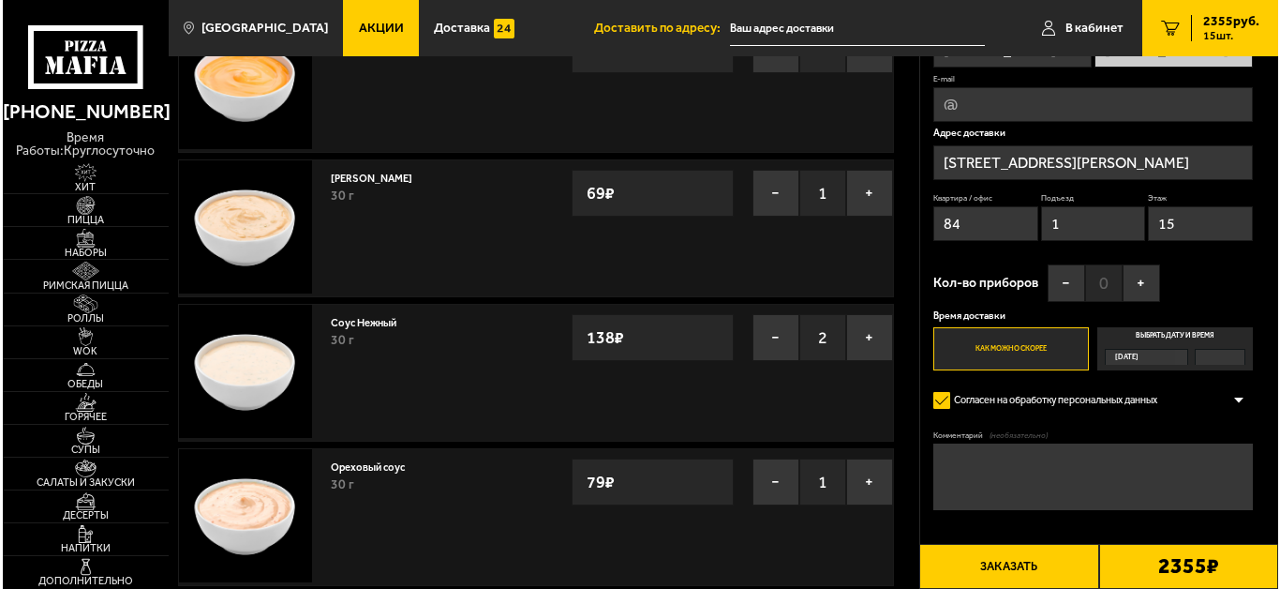
scroll to position [281, 0]
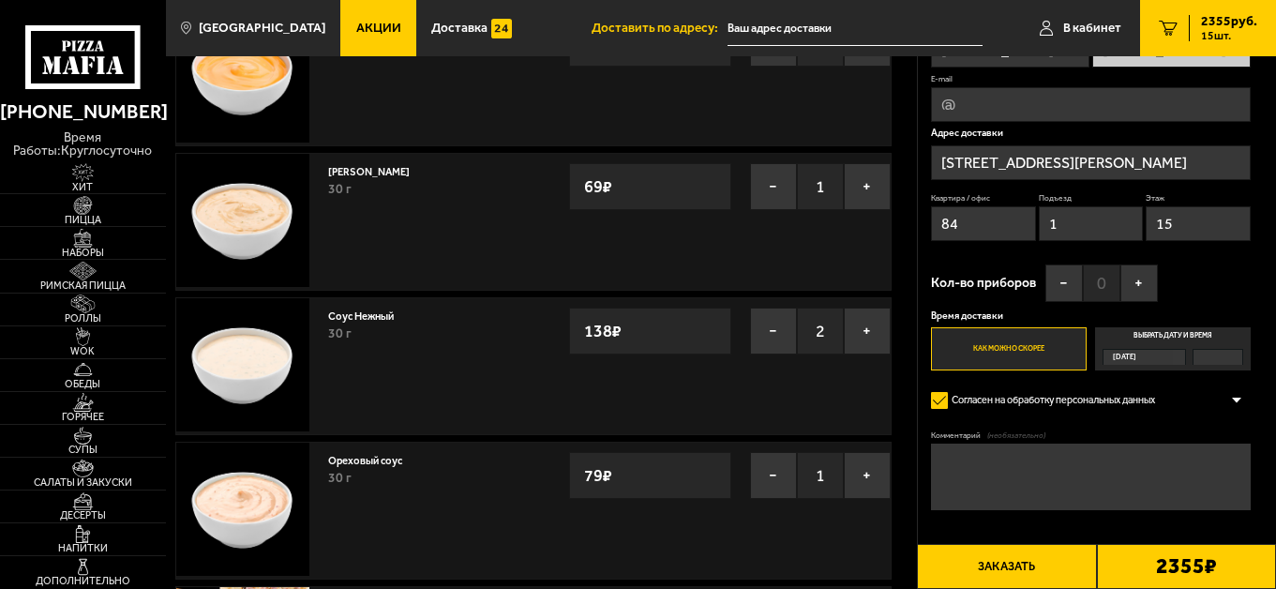
click at [1038, 571] on button "Заказать" at bounding box center [1006, 566] width 179 height 45
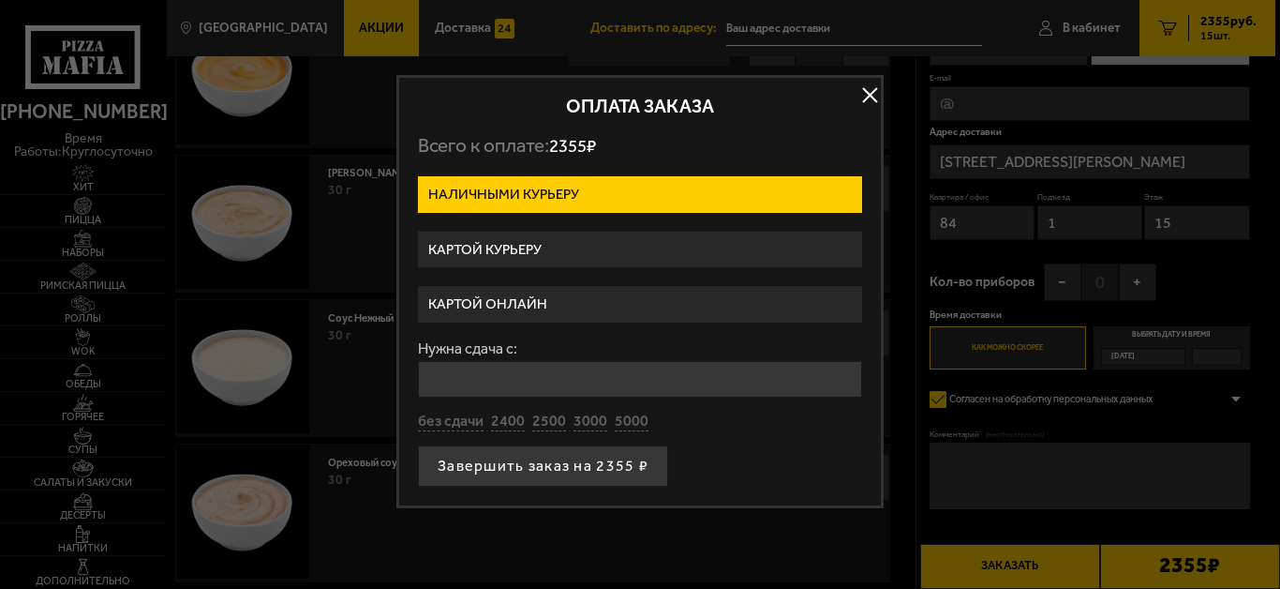
click at [531, 309] on label "Картой онлайн" at bounding box center [640, 304] width 444 height 37
click at [0, 0] on input "Картой онлайн" at bounding box center [0, 0] width 0 height 0
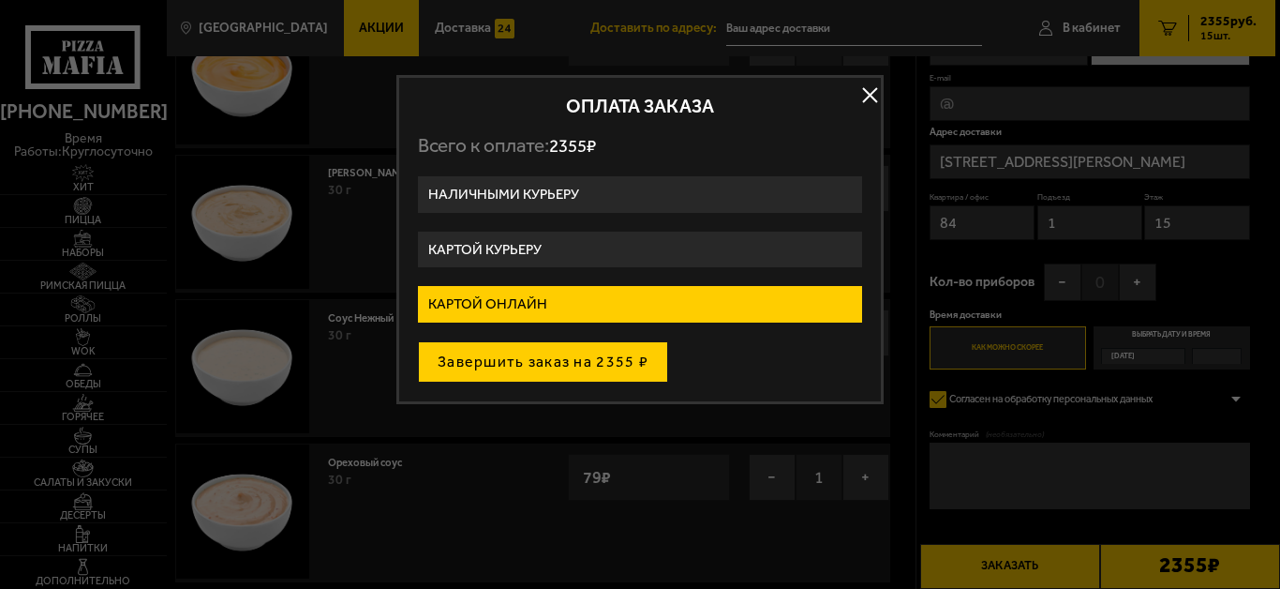
click at [556, 366] on button "Завершить заказ на 2355 ₽" at bounding box center [543, 361] width 250 height 41
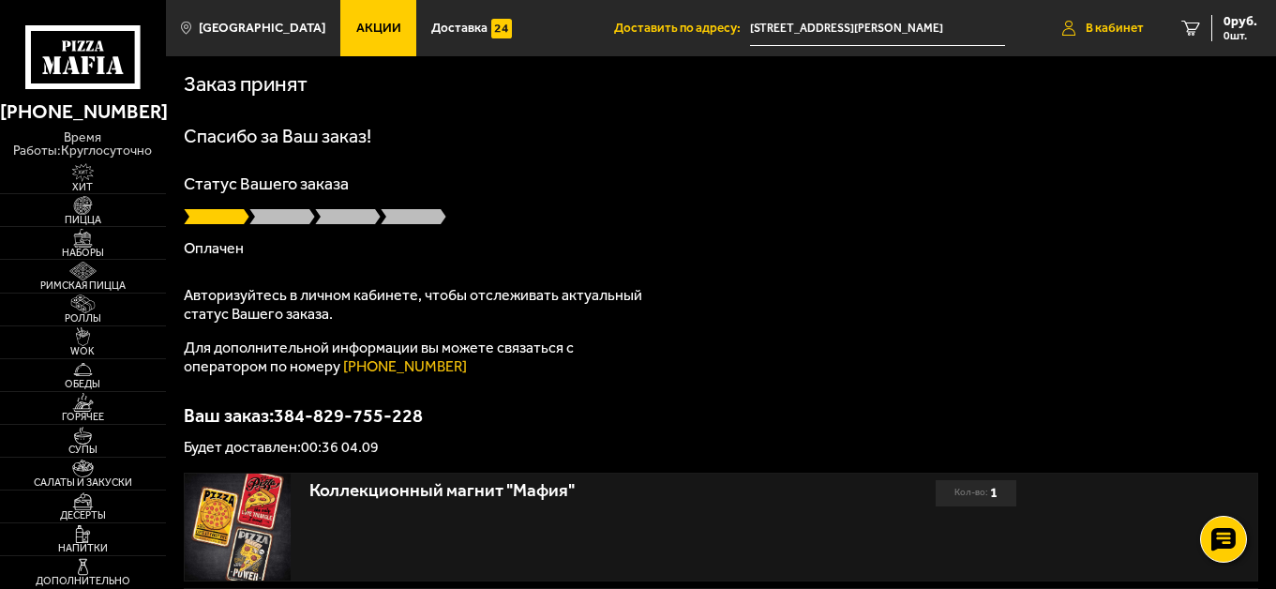
click at [1122, 22] on span "В кабинет" at bounding box center [1114, 28] width 58 height 13
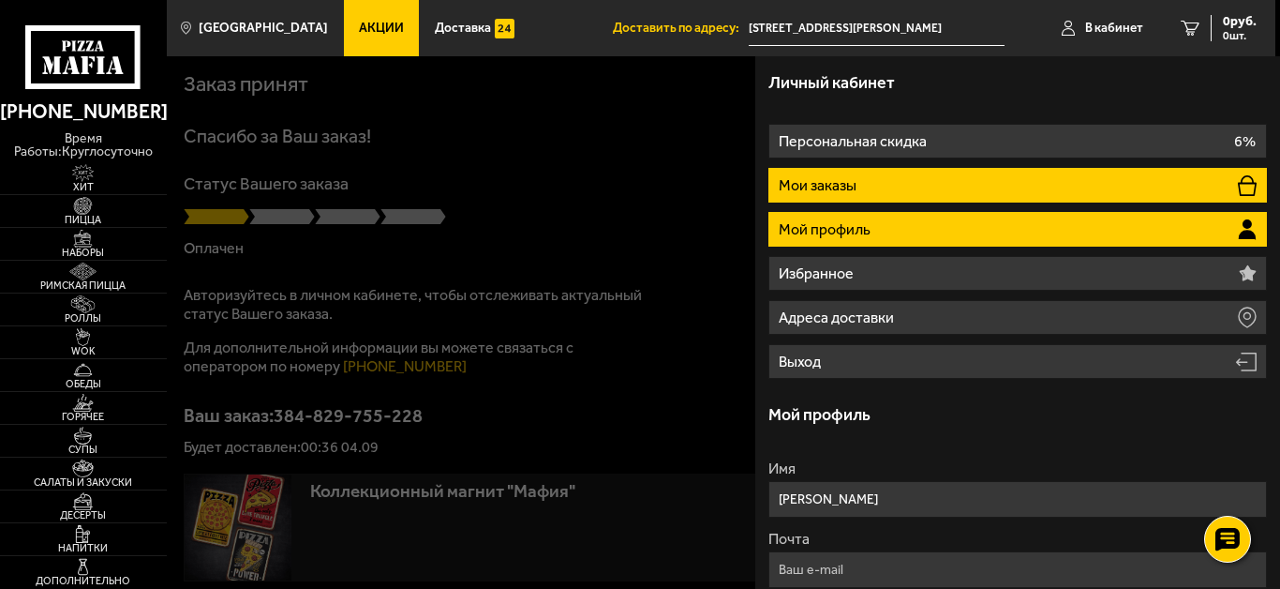
click at [857, 176] on li "Мои заказы" at bounding box center [1018, 185] width 499 height 35
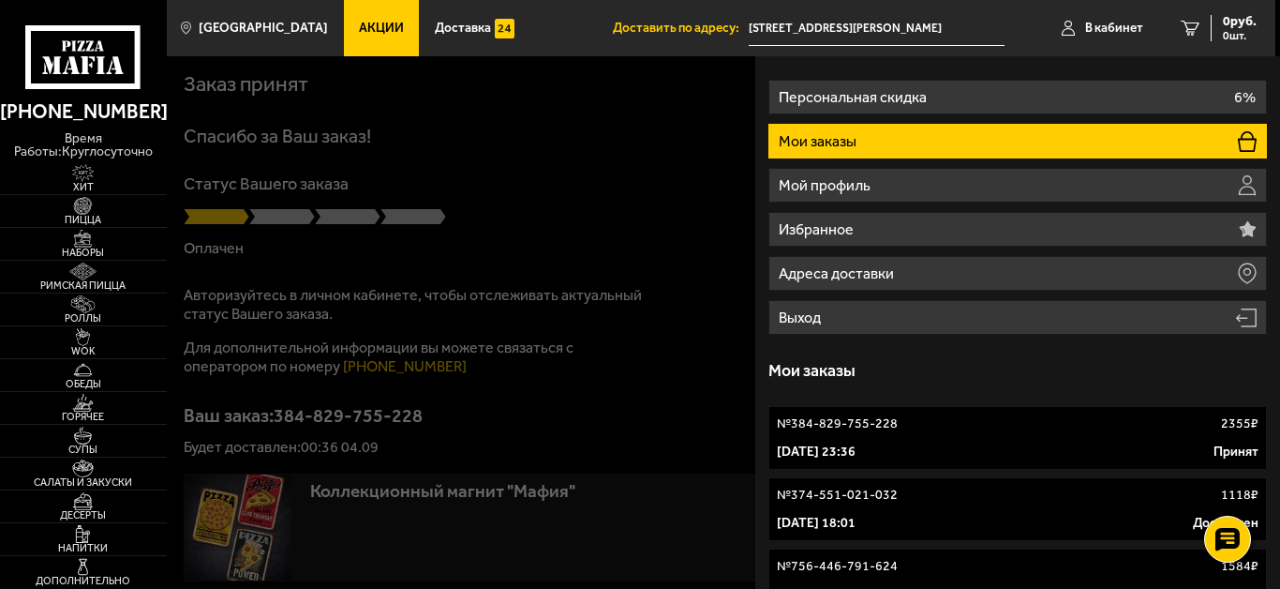
scroll to position [75, 0]
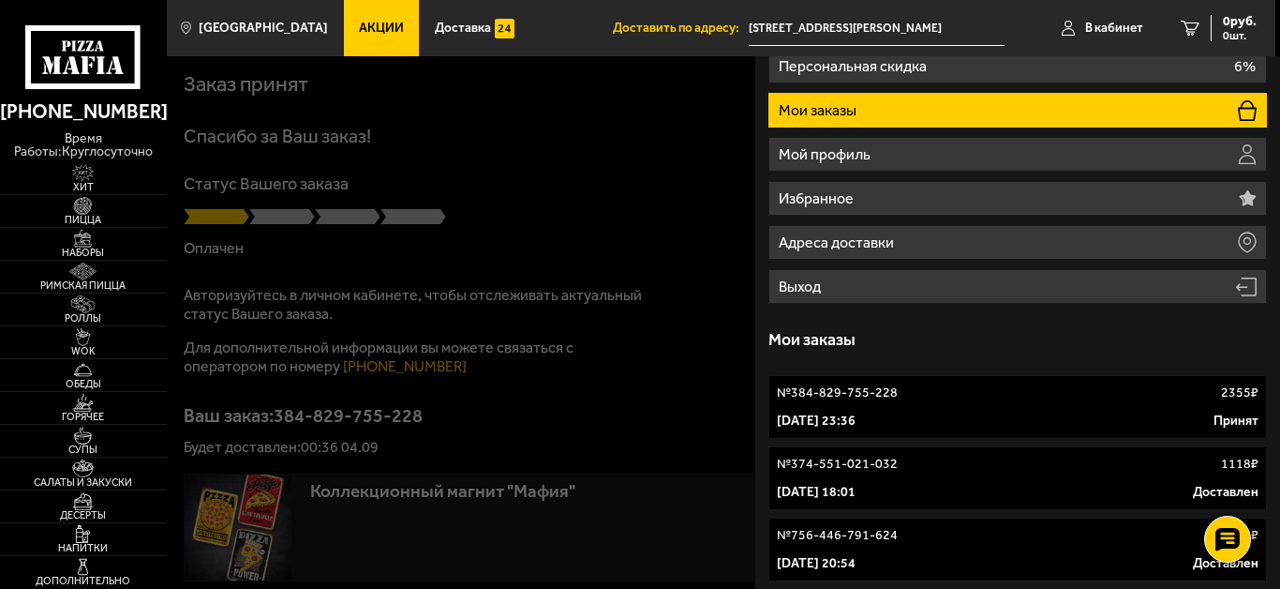
click at [853, 410] on link "№ 384-829-755-228 2355 ₽ 3 сентября 2025 г. 23:36 Принят" at bounding box center [1018, 407] width 499 height 64
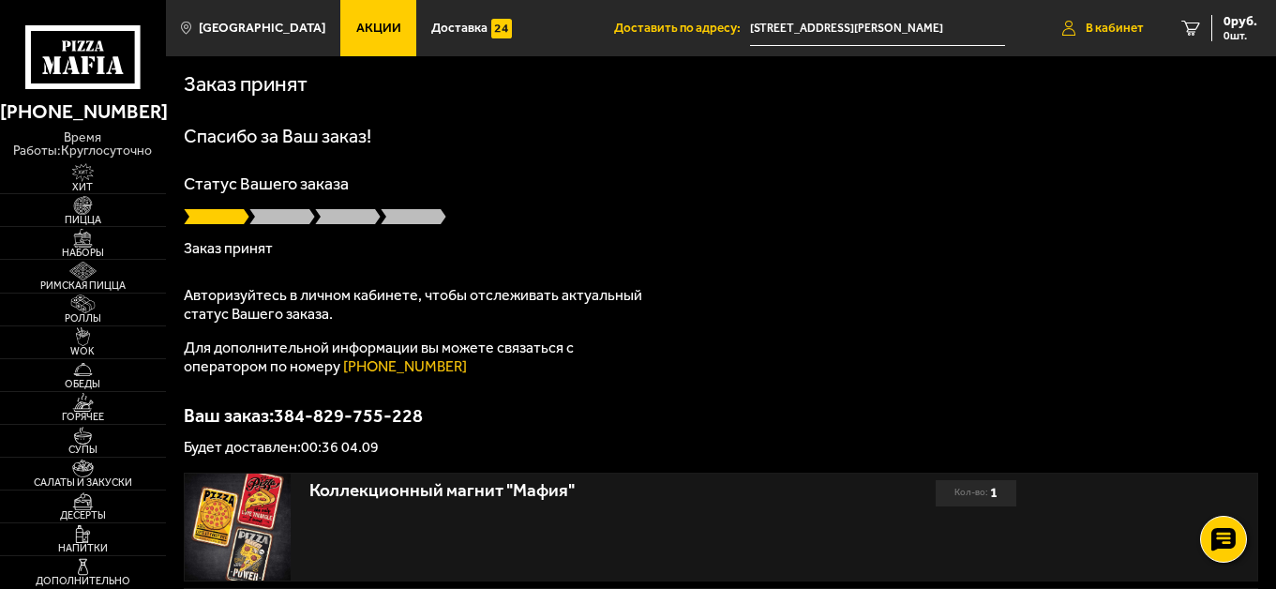
click at [1102, 23] on span "В кабинет" at bounding box center [1114, 28] width 58 height 13
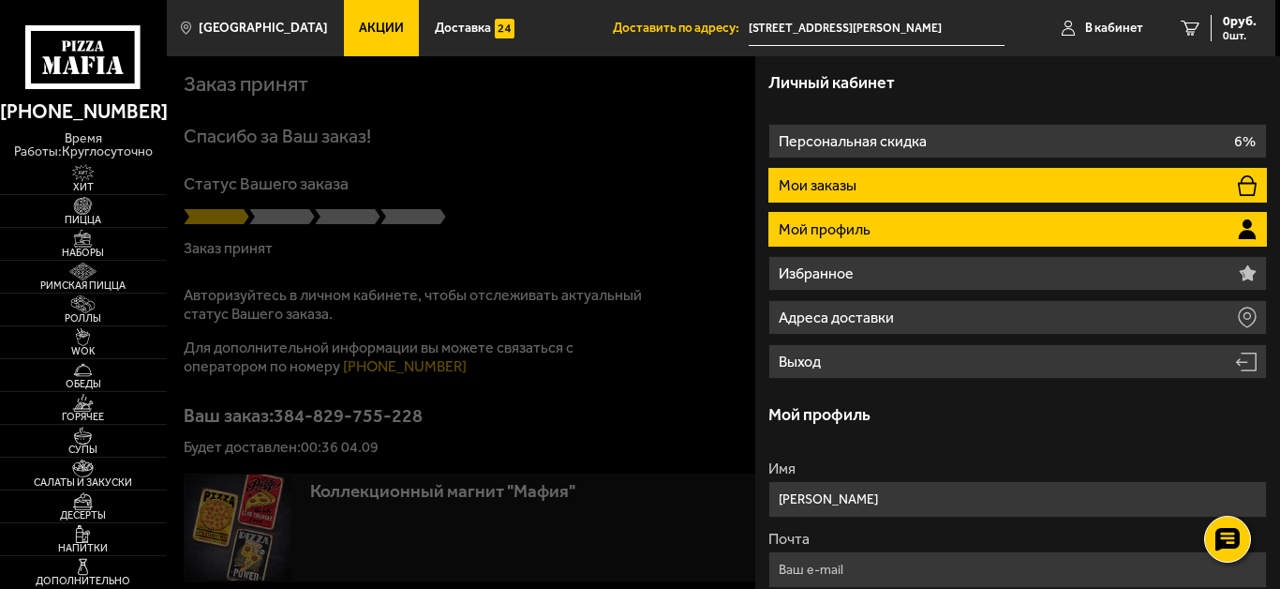
click at [934, 192] on li "Мои заказы" at bounding box center [1018, 185] width 499 height 35
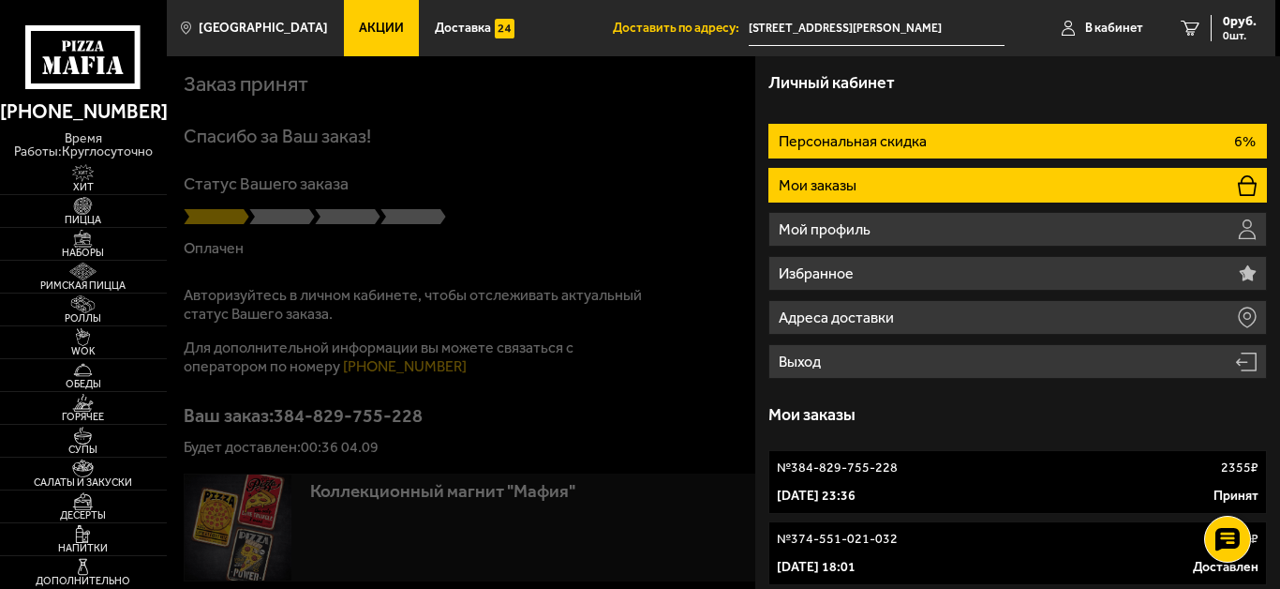
click at [869, 137] on p "Персональная скидка" at bounding box center [855, 141] width 152 height 15
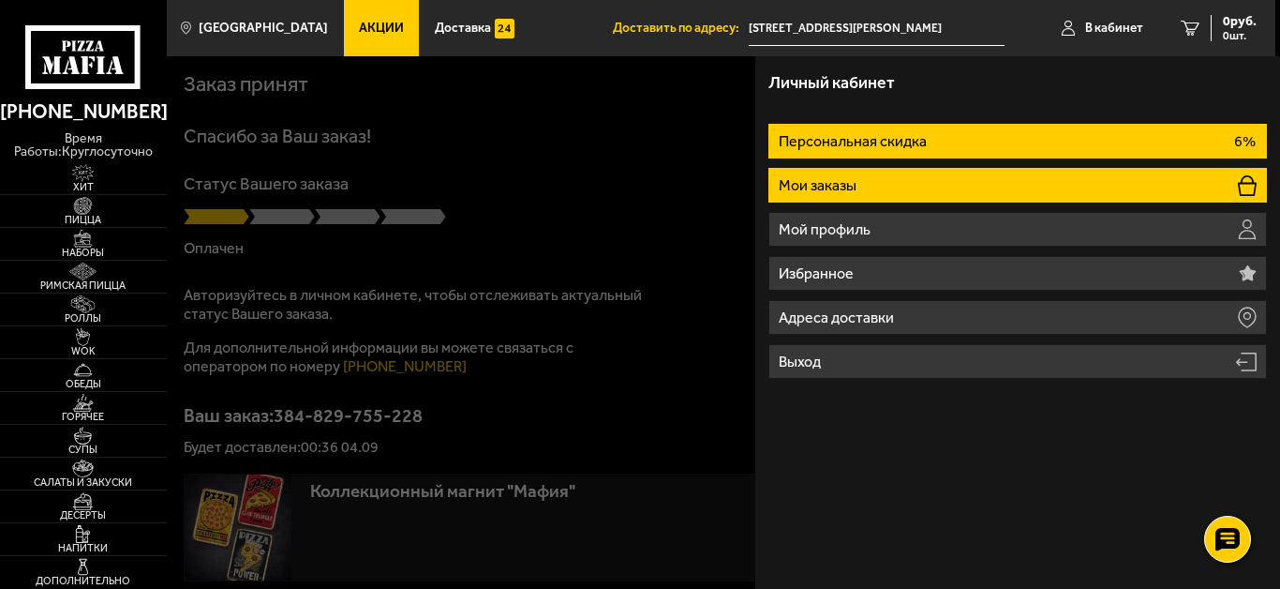
click at [903, 172] on li "Мои заказы" at bounding box center [1018, 185] width 499 height 35
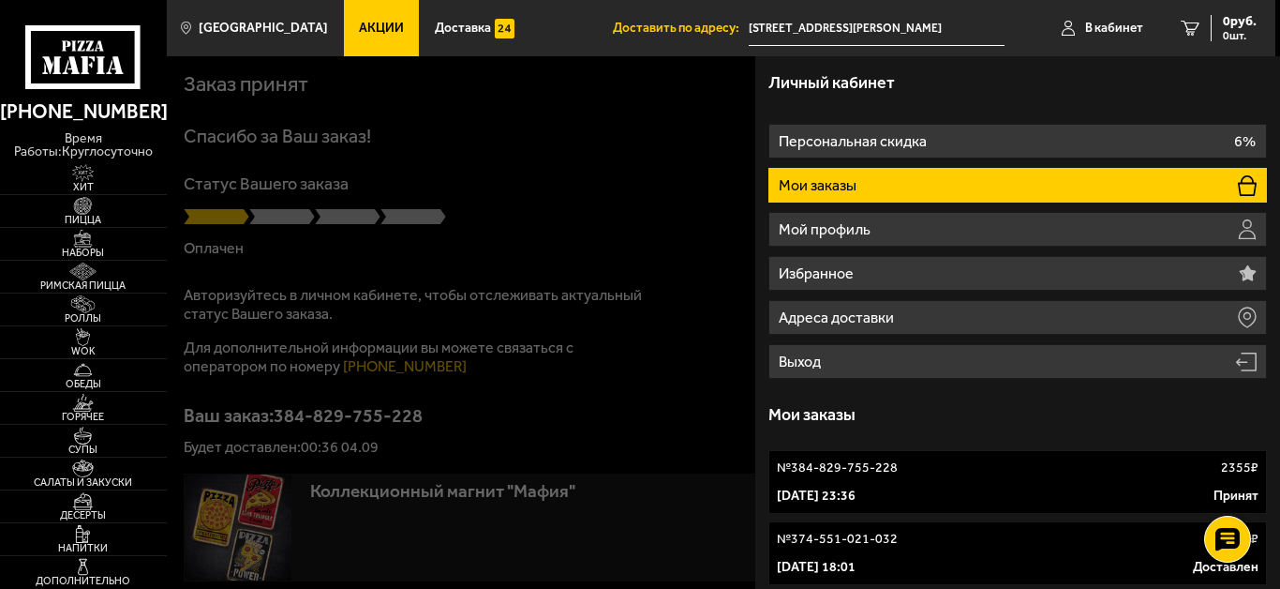
click at [852, 475] on p "№ 384-829-755-228" at bounding box center [837, 467] width 121 height 19
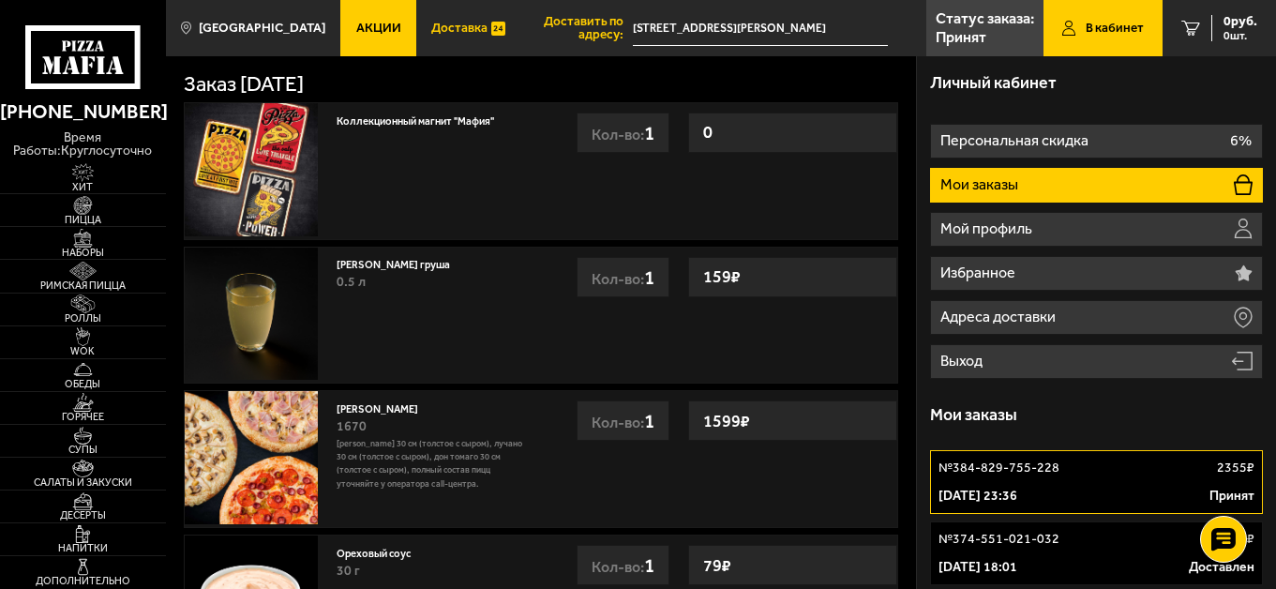
click at [446, 25] on span "Доставка" at bounding box center [459, 28] width 56 height 13
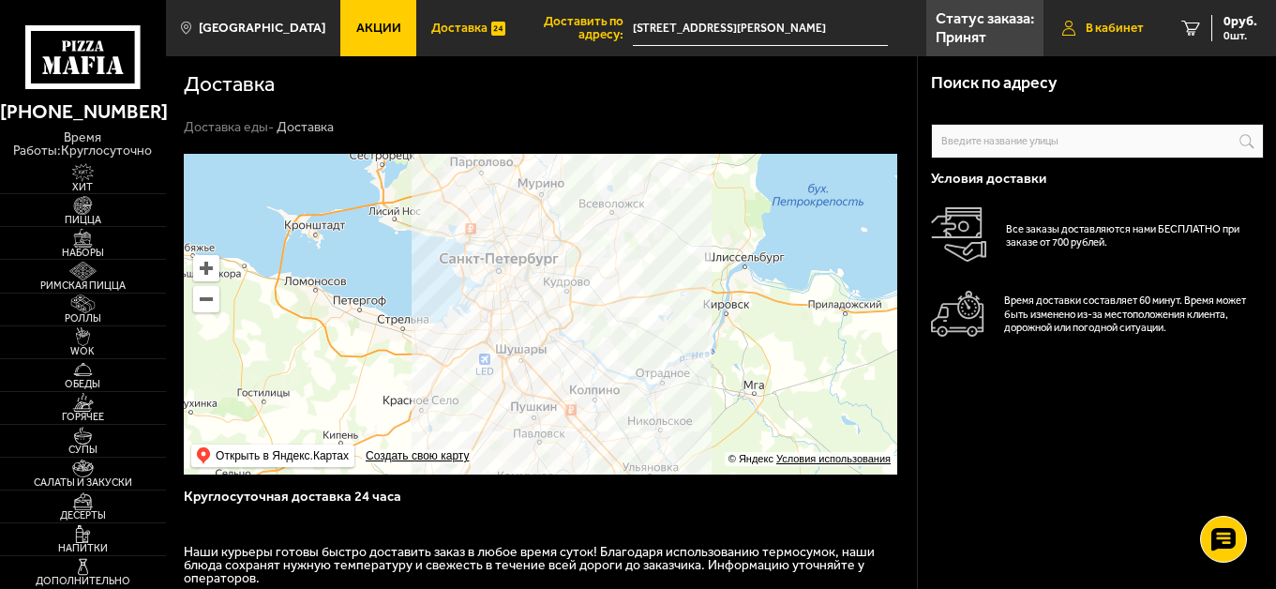
click at [1104, 37] on link "В кабинет" at bounding box center [1102, 28] width 119 height 56
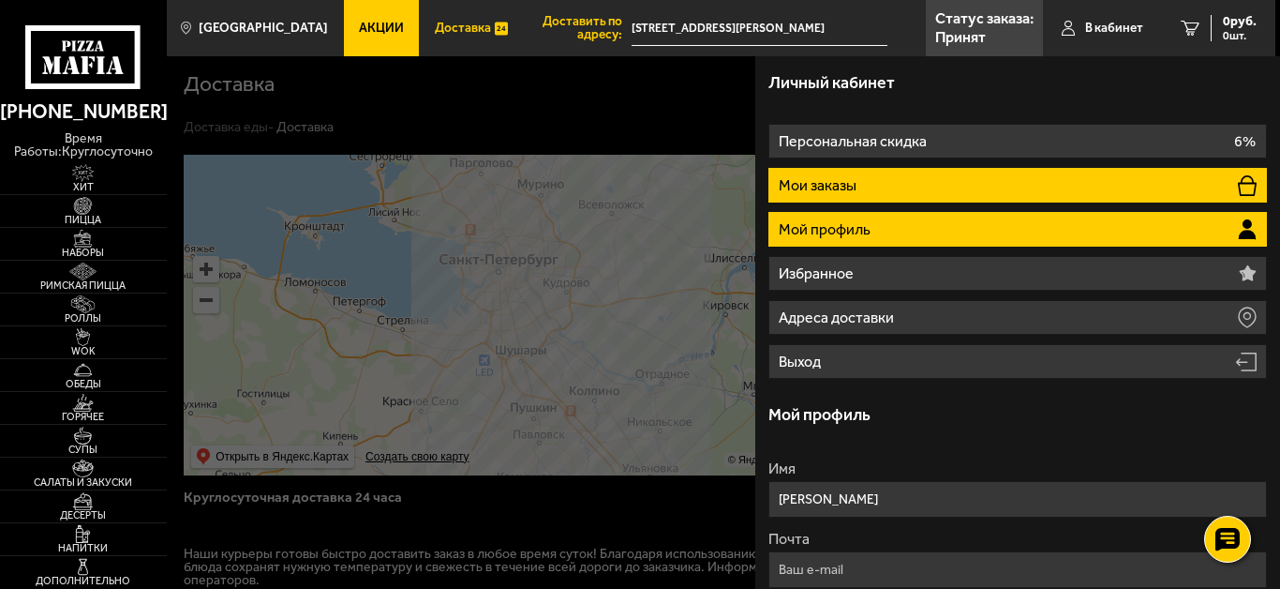
click at [948, 171] on li "Мои заказы" at bounding box center [1018, 185] width 499 height 35
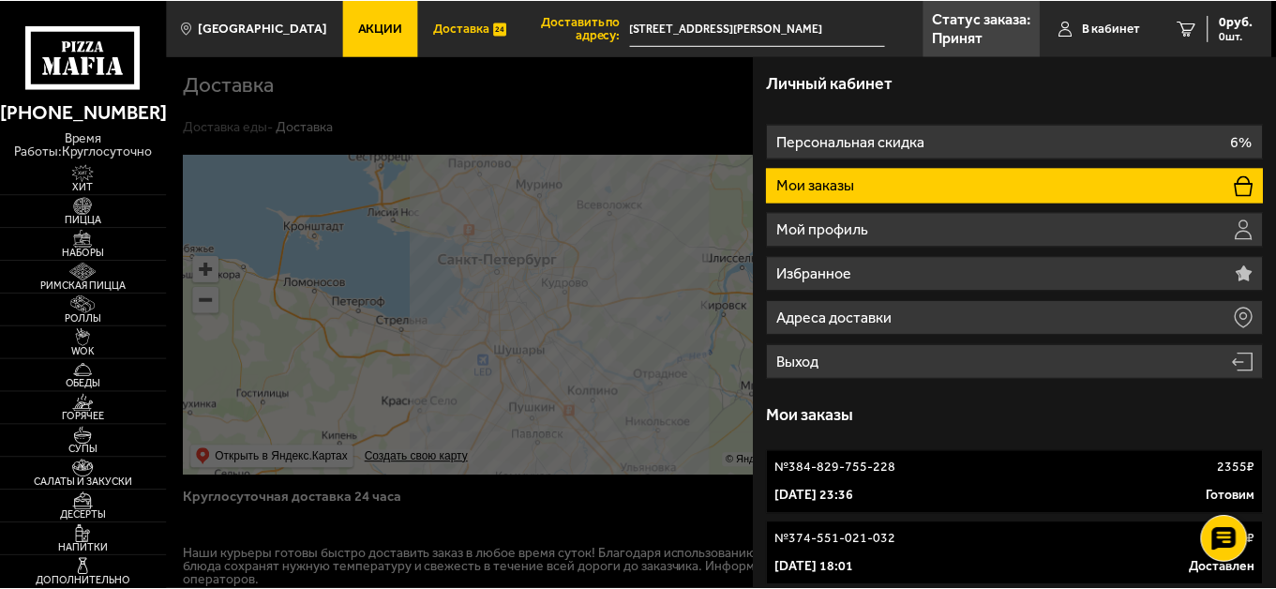
scroll to position [75, 0]
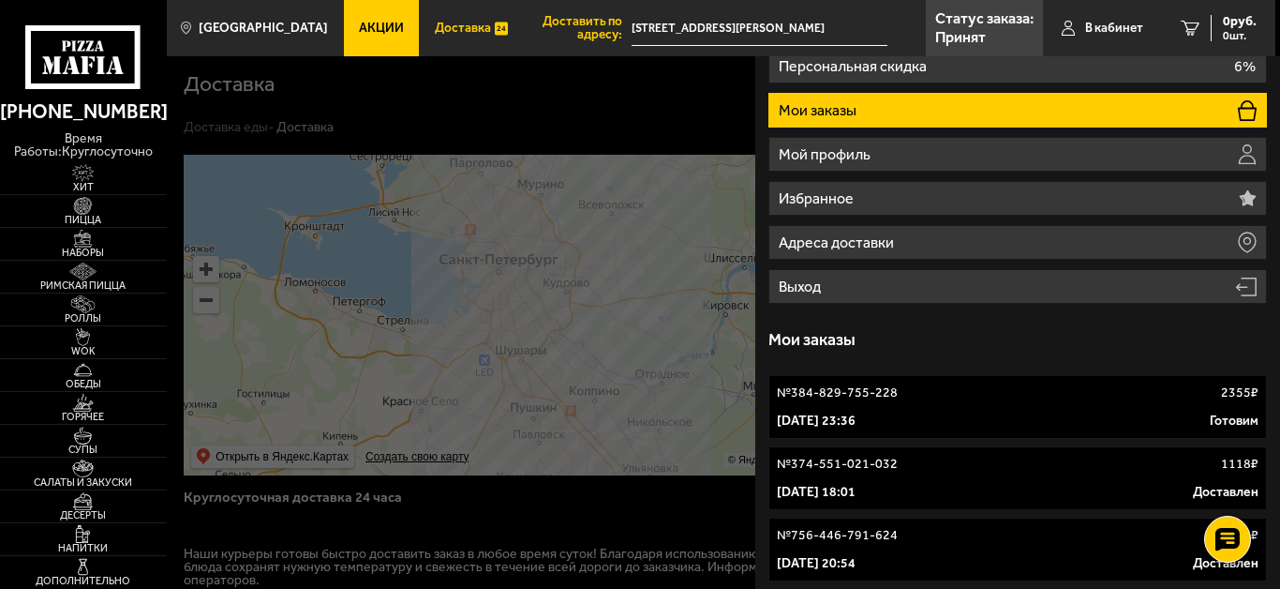
click at [945, 400] on div "№ 384-829-755-228 2355 ₽" at bounding box center [1018, 392] width 482 height 19
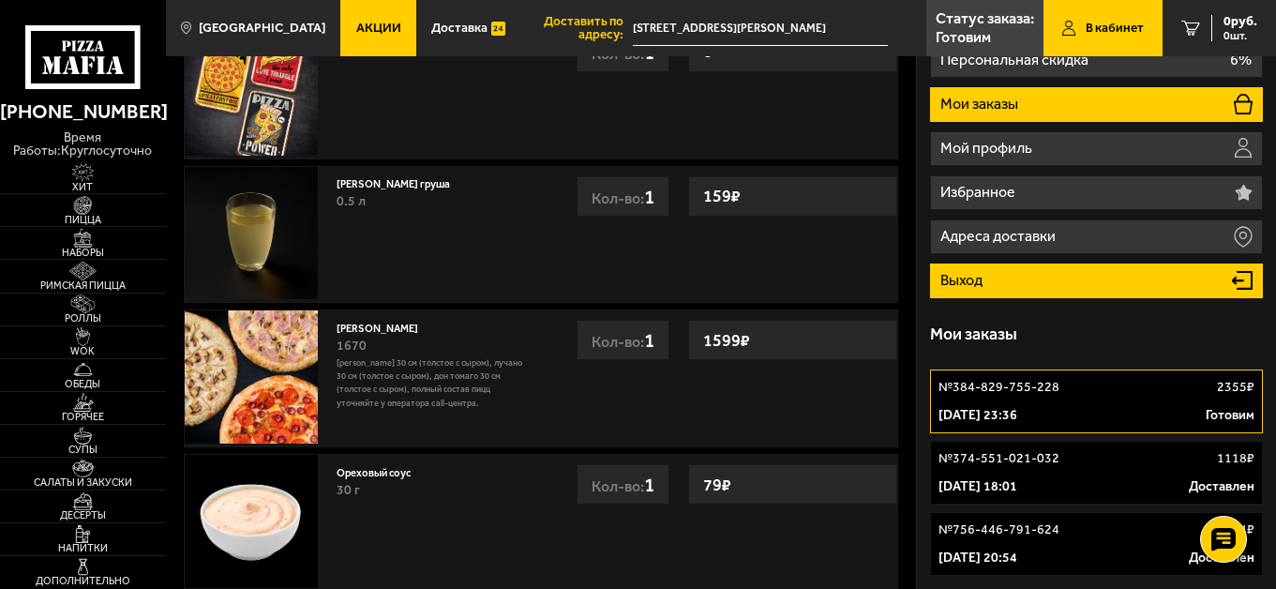
scroll to position [281, 0]
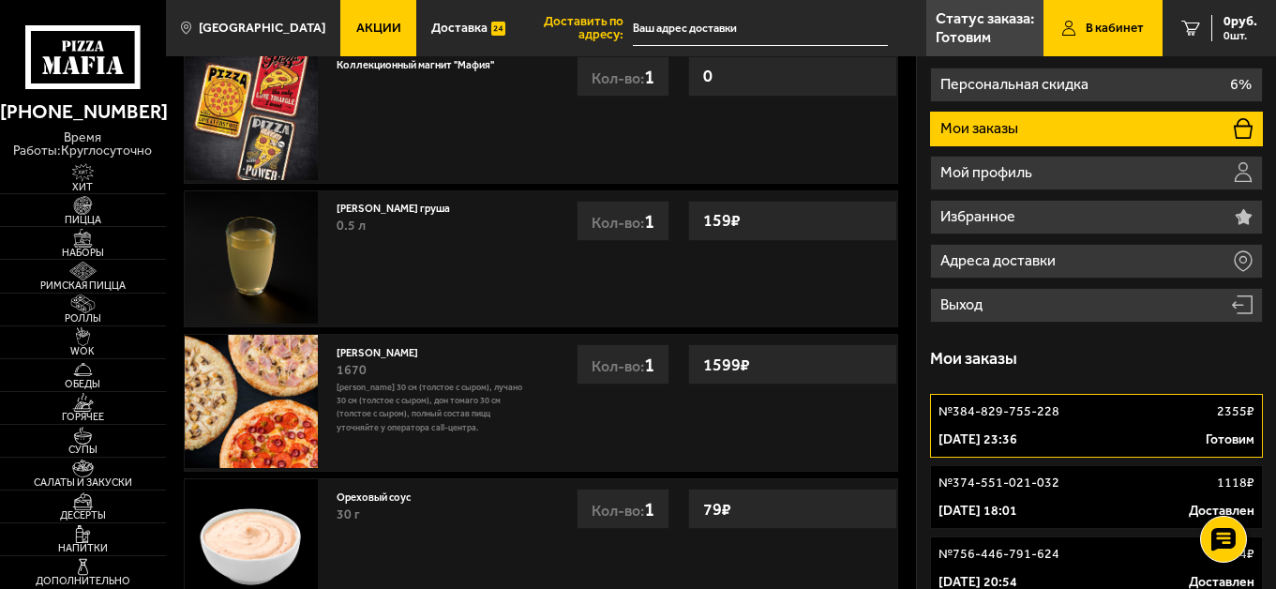
scroll to position [94, 0]
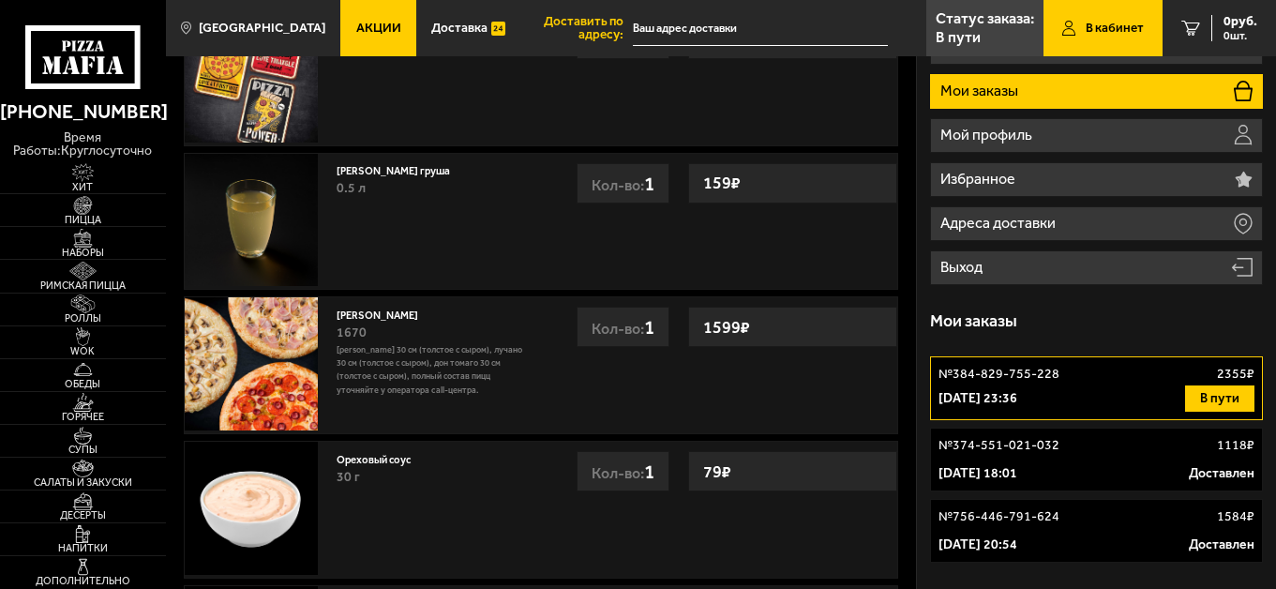
scroll to position [94, 0]
click at [1234, 396] on button "В пути" at bounding box center [1219, 398] width 69 height 26
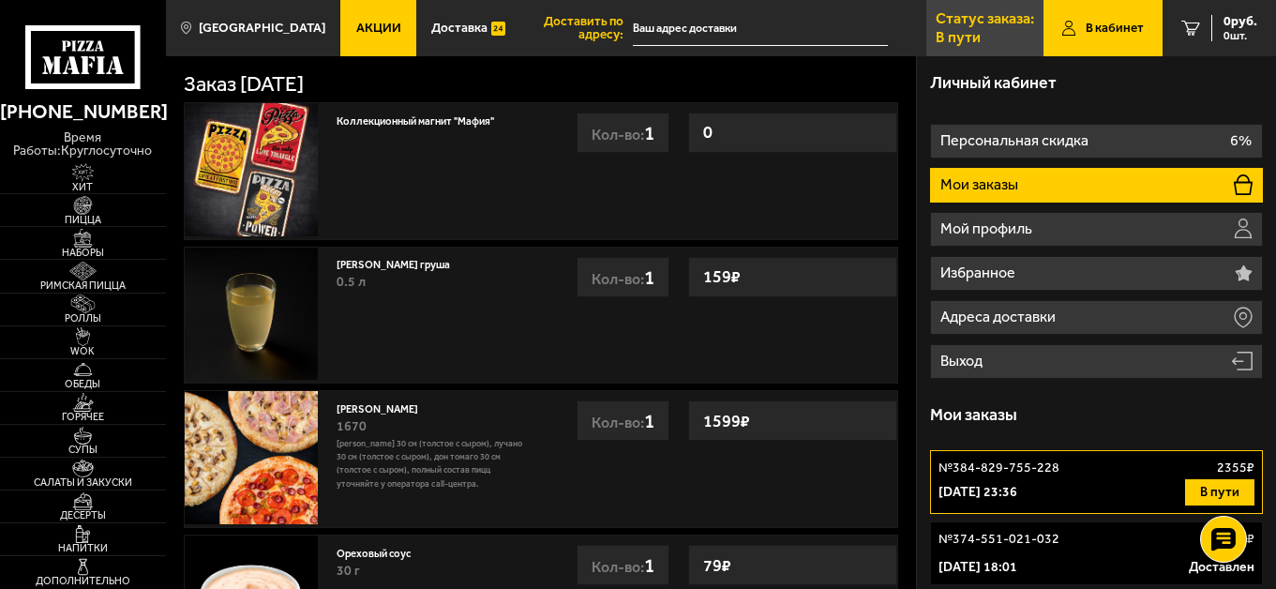
click at [973, 36] on p "В пути" at bounding box center [957, 37] width 45 height 15
